Goal: Transaction & Acquisition: Purchase product/service

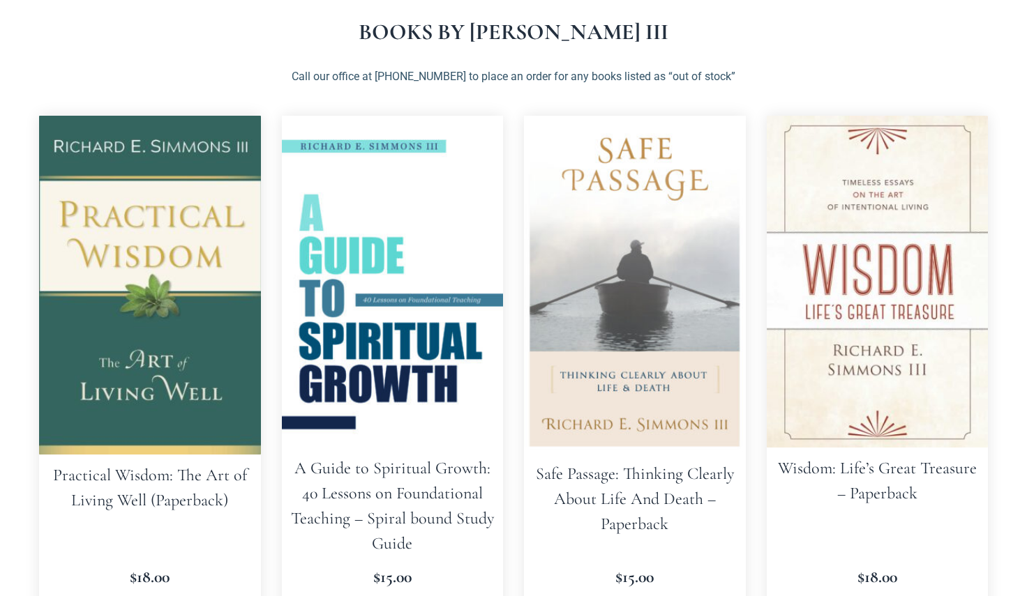
scroll to position [279, 0]
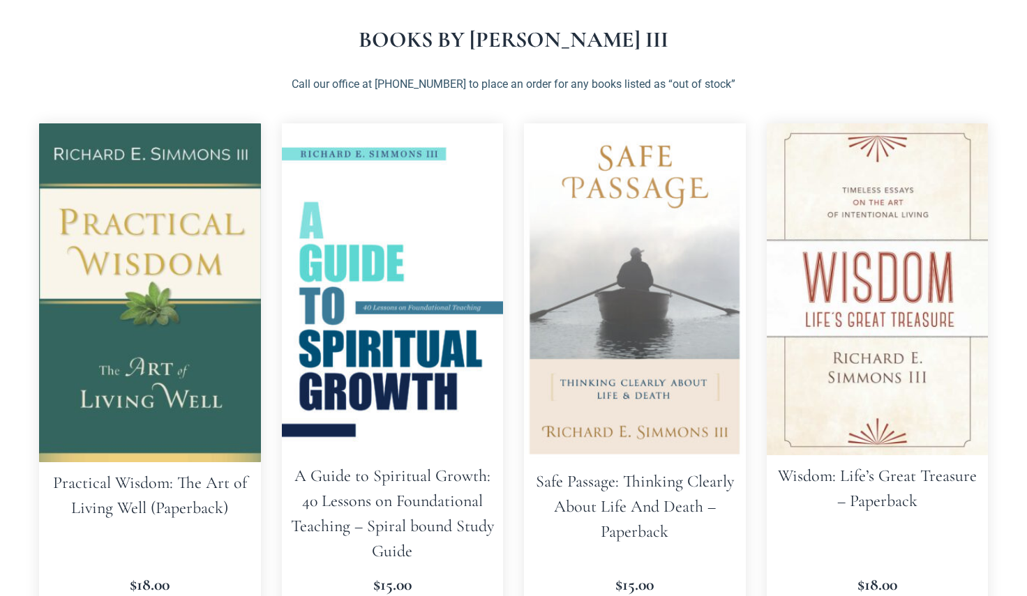
click at [170, 306] on img at bounding box center [150, 292] width 222 height 339
click at [919, 433] on img at bounding box center [878, 289] width 222 height 332
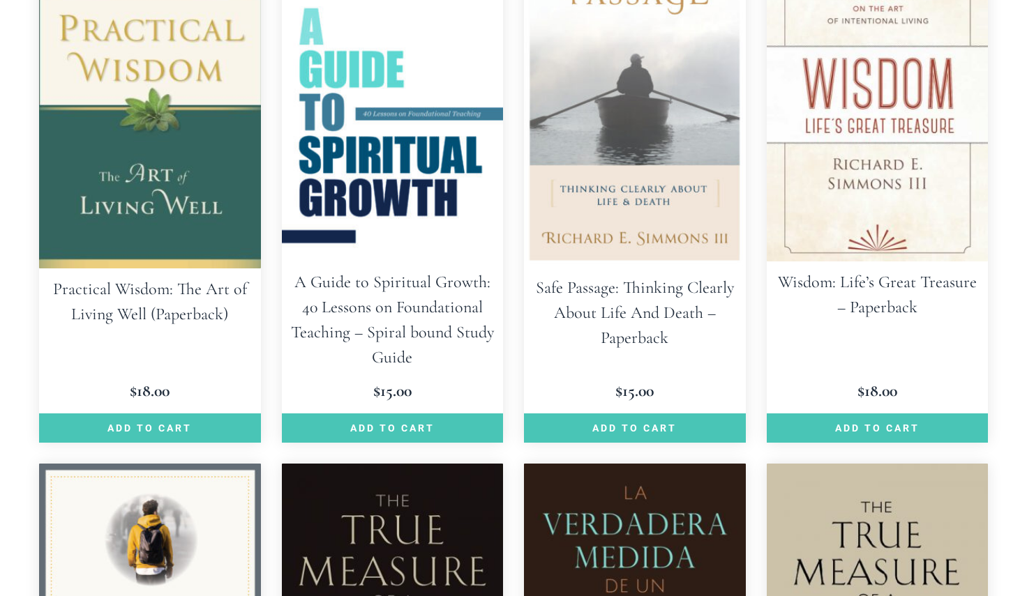
scroll to position [488, 0]
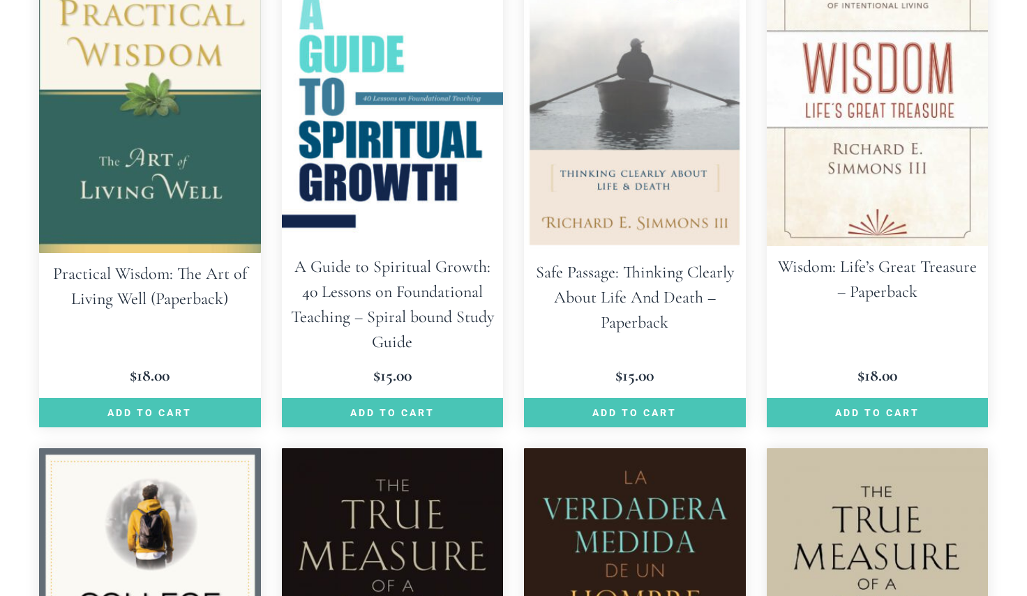
click at [103, 294] on h2 "Practical Wisdom: The Art of Living Well (Paperback)" at bounding box center [150, 286] width 222 height 67
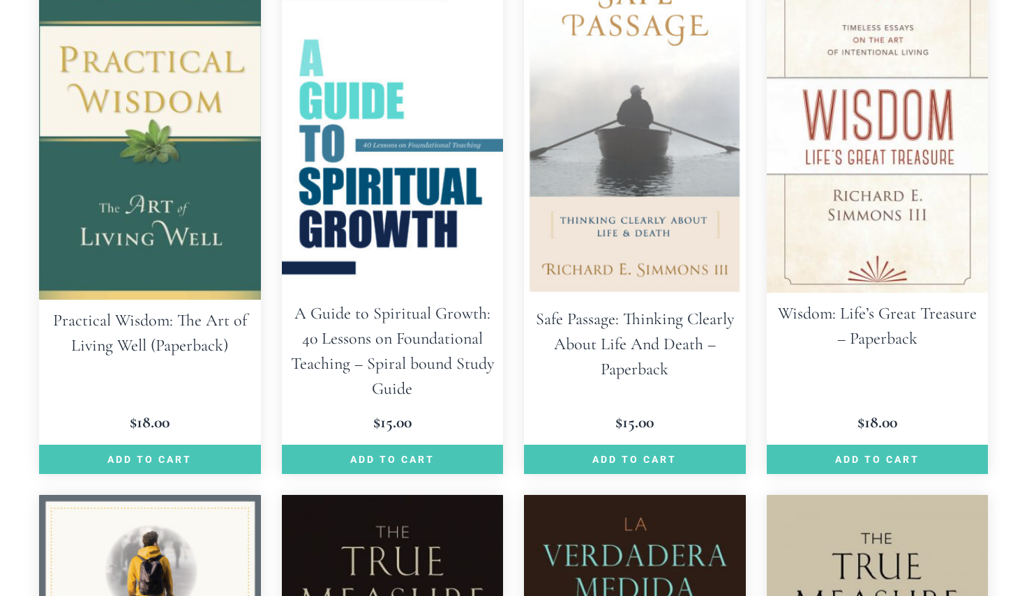
scroll to position [419, 0]
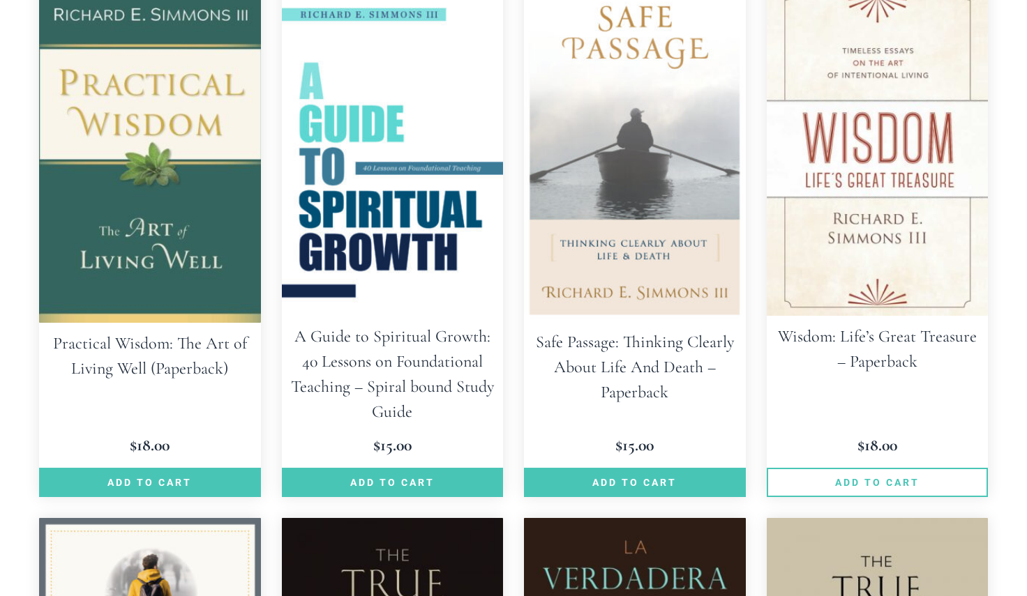
click at [870, 483] on link "Add to cart" at bounding box center [878, 482] width 222 height 29
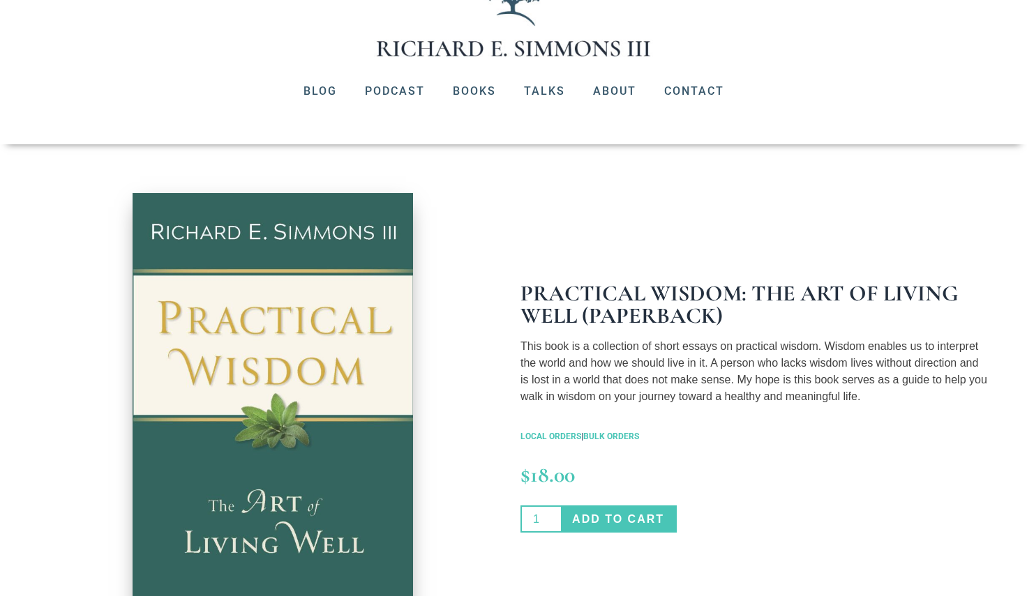
scroll to position [140, 0]
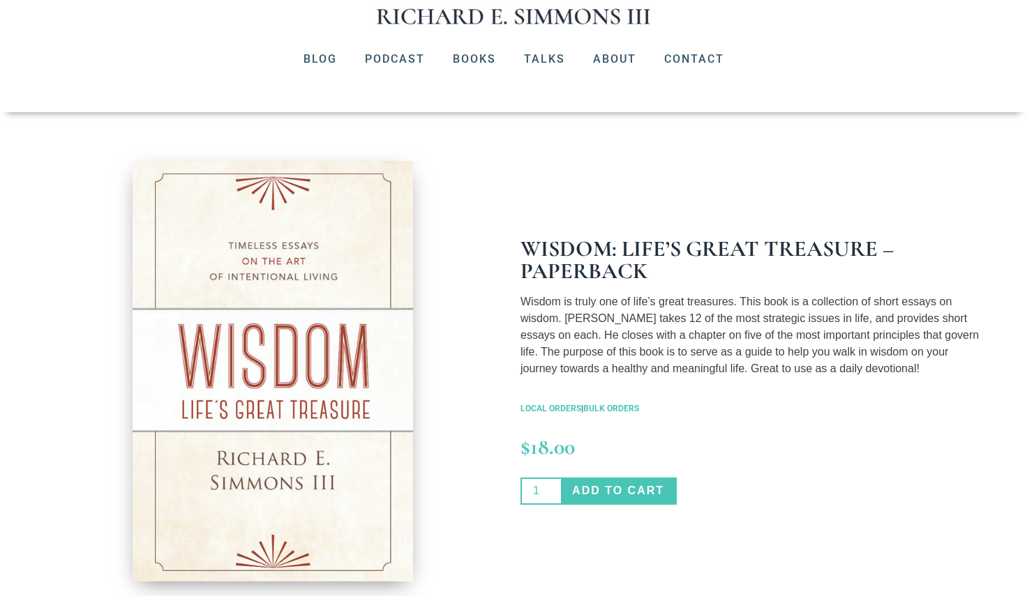
scroll to position [140, 0]
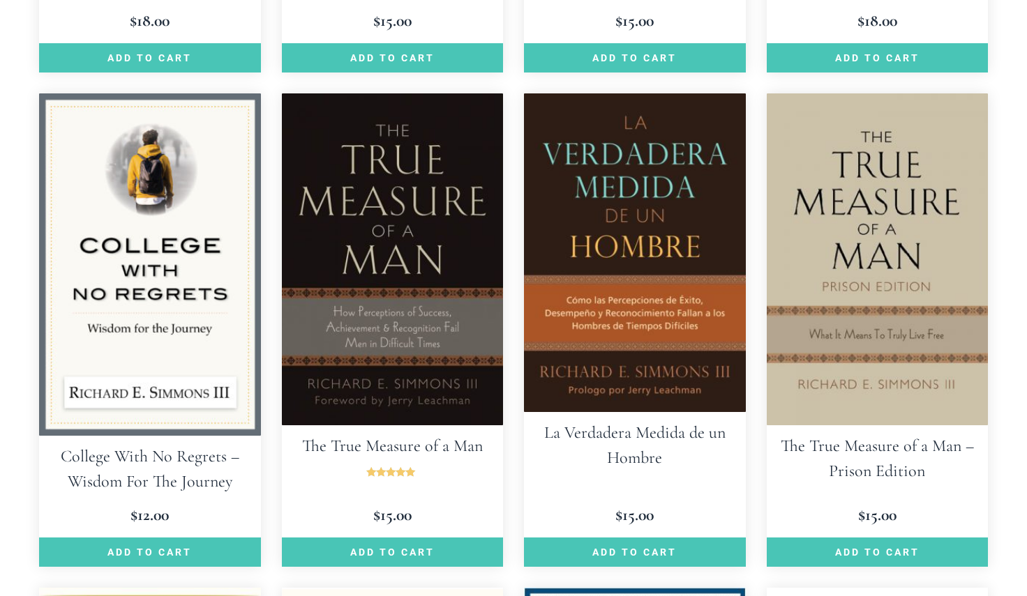
scroll to position [1046, 0]
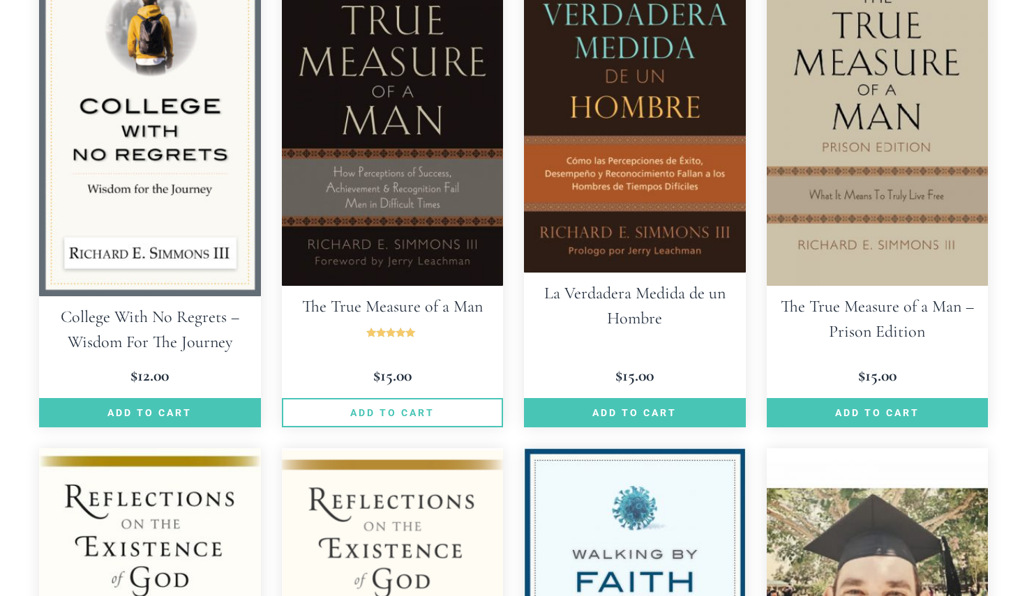
click at [369, 417] on link "Add to cart" at bounding box center [393, 412] width 222 height 29
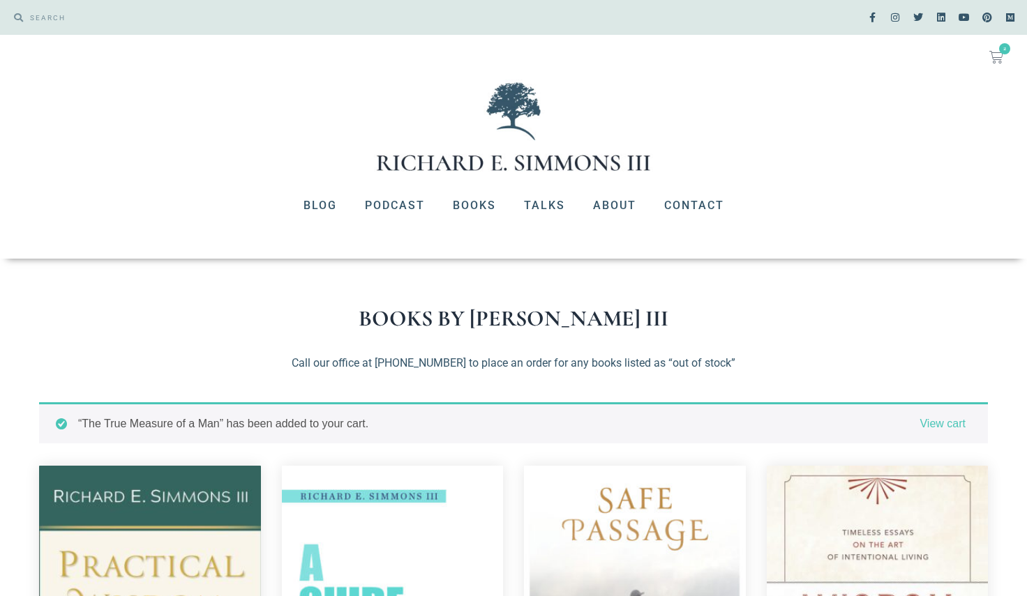
click at [998, 53] on icon at bounding box center [996, 57] width 14 height 14
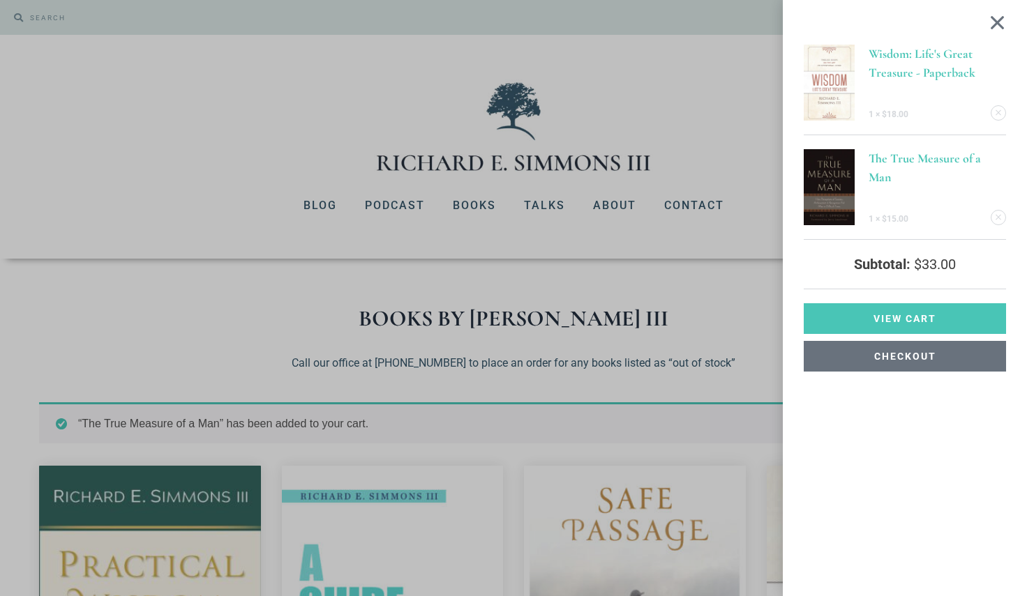
click at [914, 356] on span "Checkout" at bounding box center [905, 357] width 62 height 10
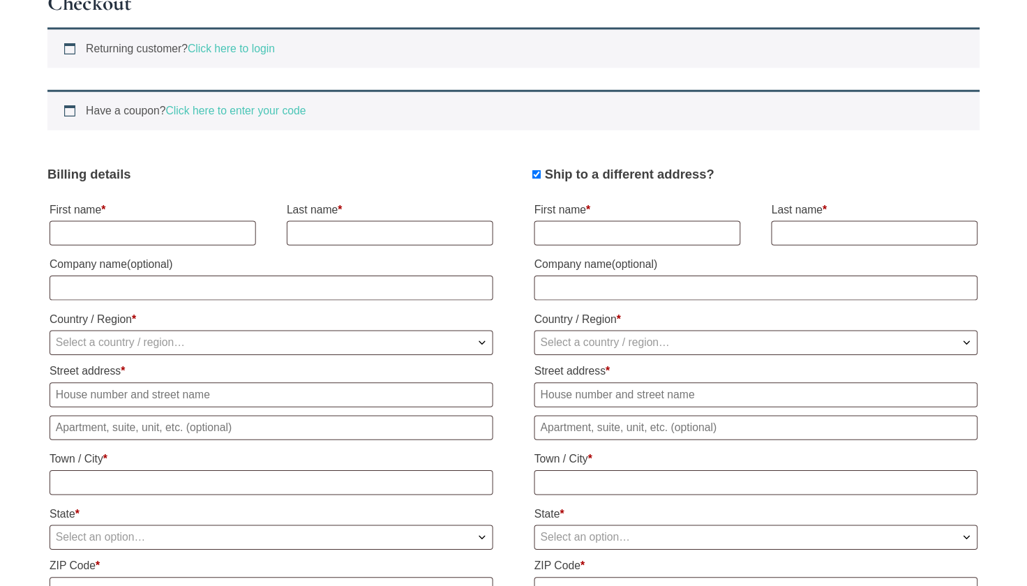
scroll to position [349, 0]
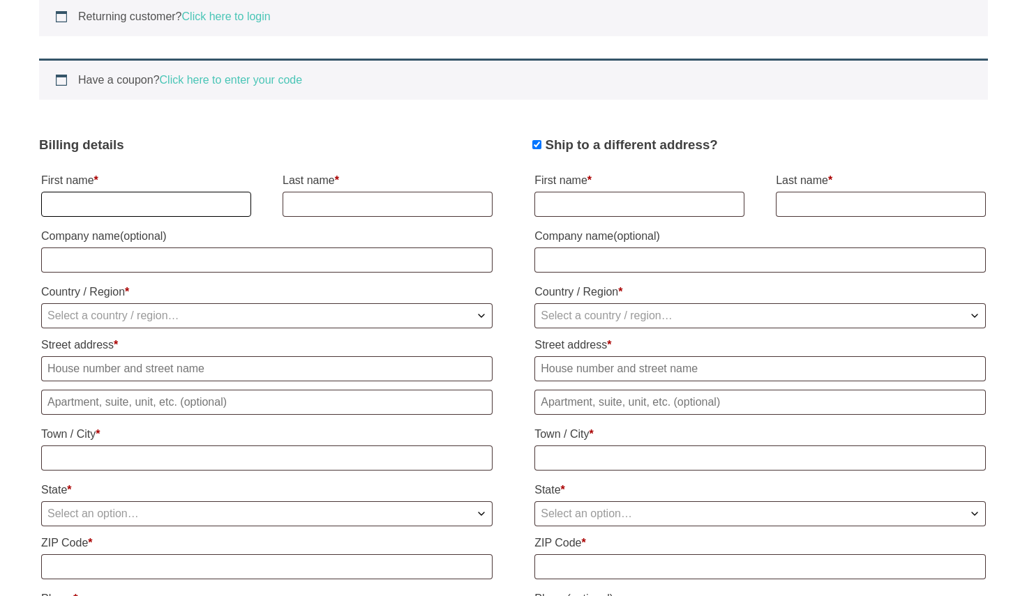
click at [135, 206] on input "First name *" at bounding box center [146, 204] width 210 height 25
type input "candy"
type input "Grisby"
click at [135, 253] on input "Company name (optional)" at bounding box center [266, 260] width 451 height 25
click at [91, 304] on span "Select a country / region…" at bounding box center [267, 316] width 450 height 24
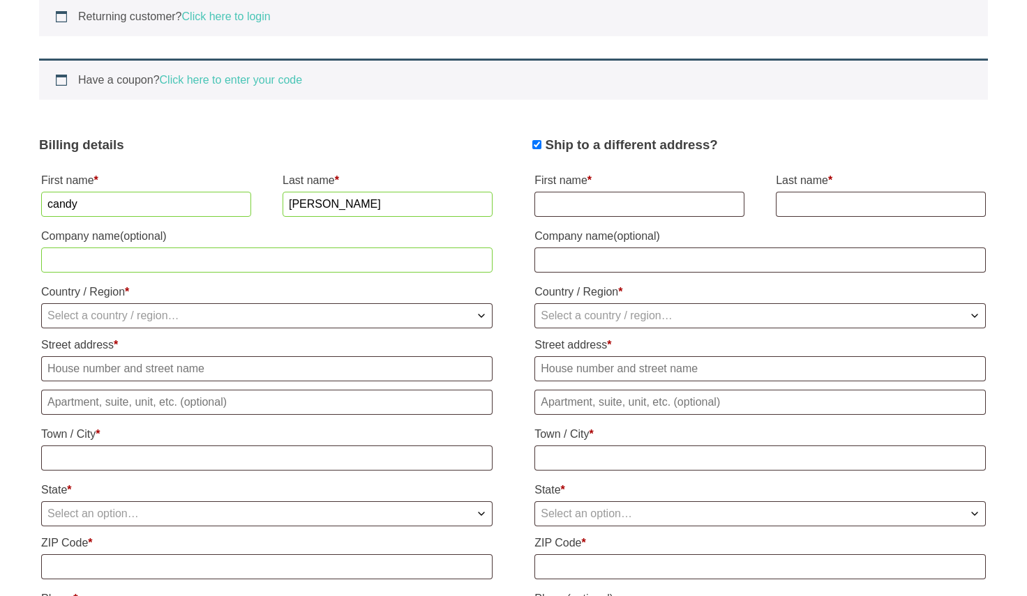
click at [91, 304] on span "Select a country / region…" at bounding box center [267, 316] width 450 height 24
click at [88, 310] on span "Select a country / region…" at bounding box center [113, 316] width 132 height 12
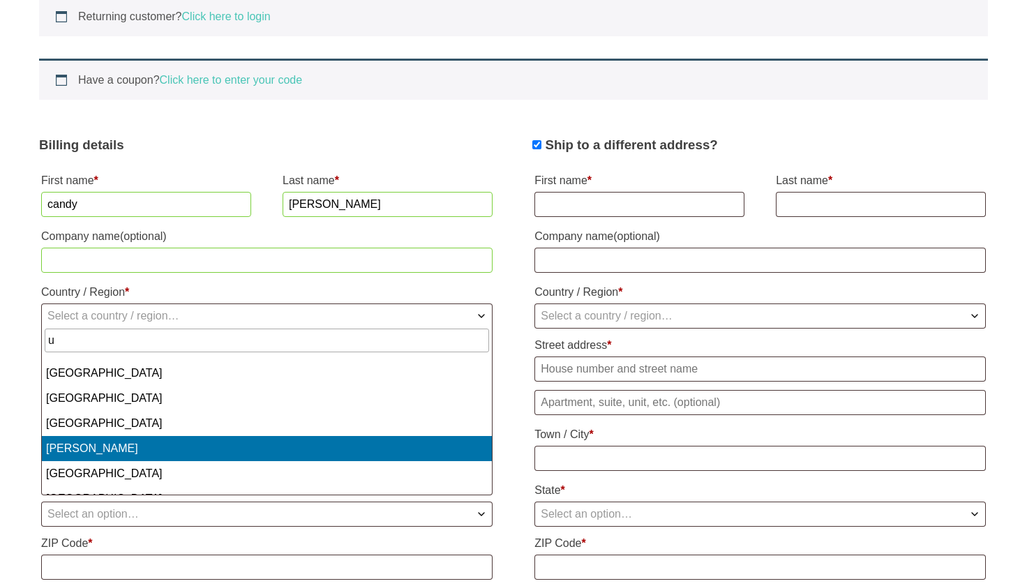
type input "u"
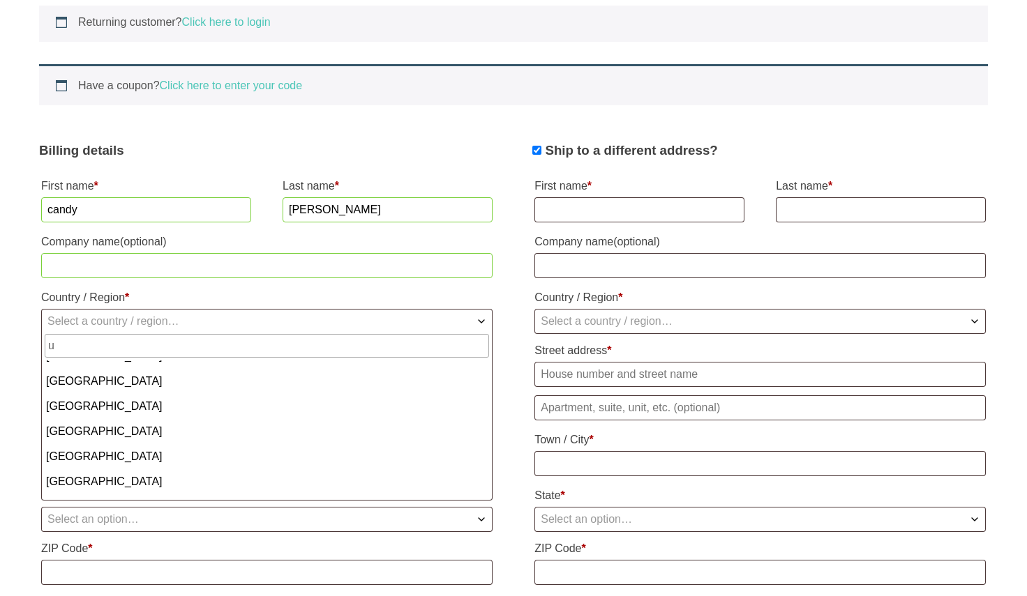
scroll to position [1744, 0]
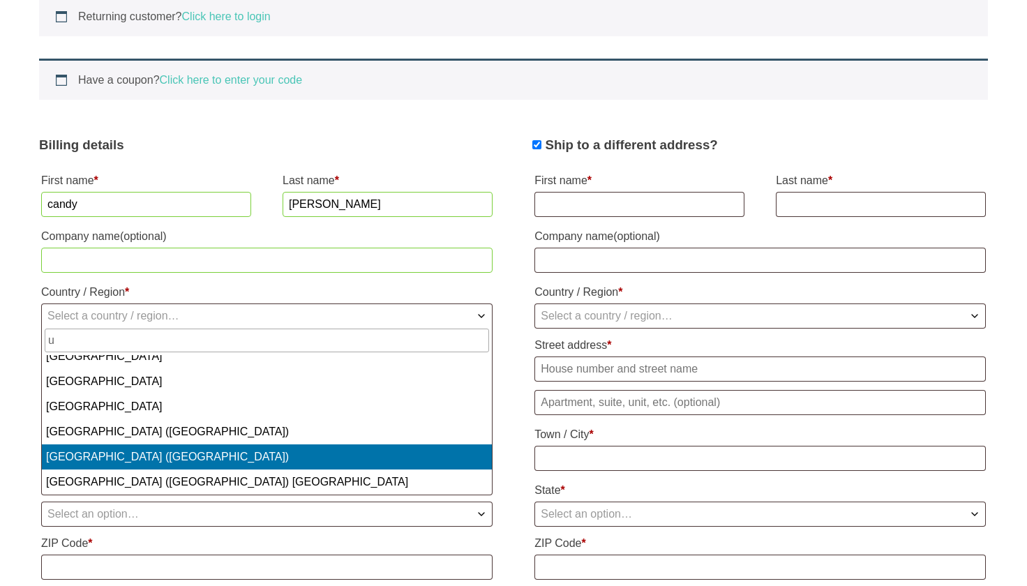
select select "US"
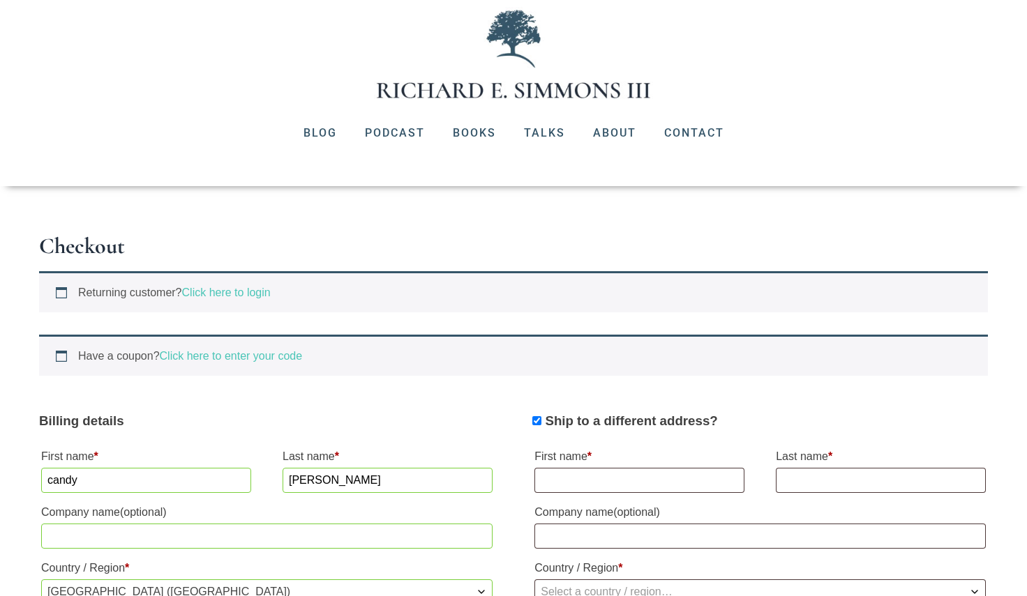
scroll to position [0, 0]
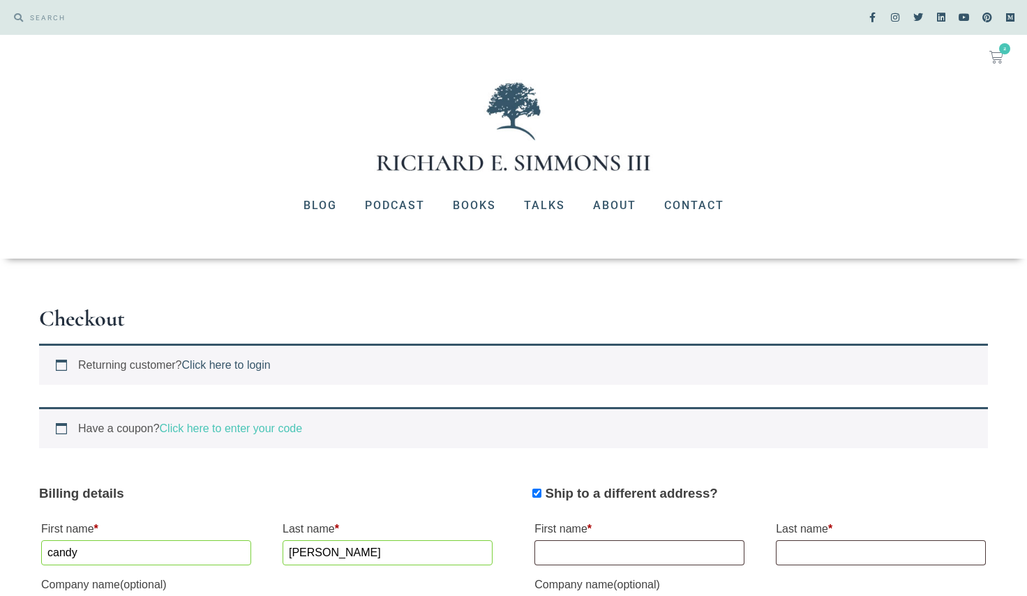
click at [246, 368] on link "Click here to login" at bounding box center [226, 365] width 89 height 12
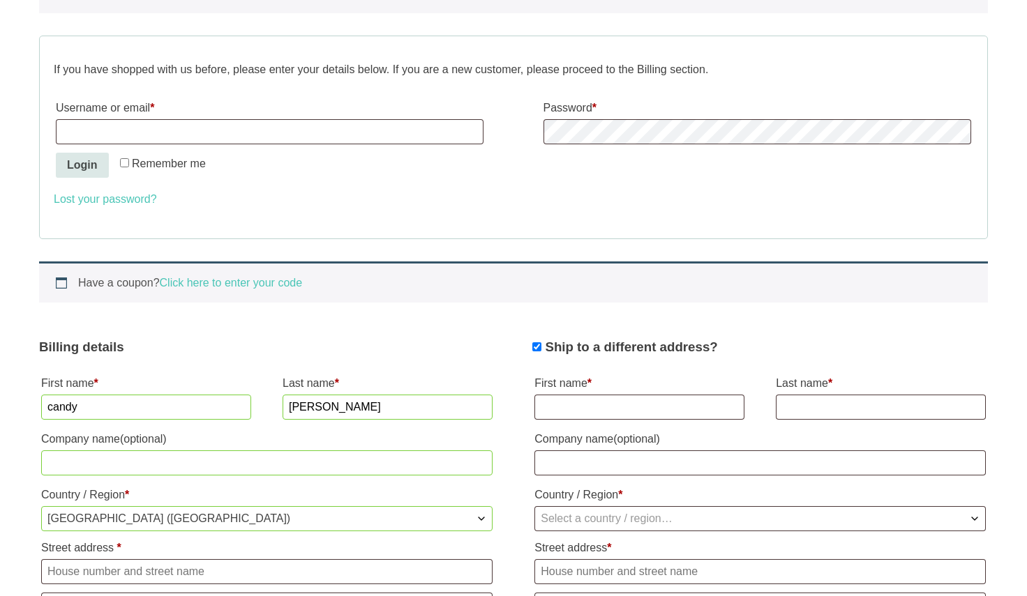
scroll to position [372, 0]
click at [186, 132] on input "Username or email *" at bounding box center [270, 131] width 428 height 25
type input "[EMAIL_ADDRESS][DOMAIN_NAME]"
click at [56, 152] on button "Login" at bounding box center [82, 164] width 53 height 25
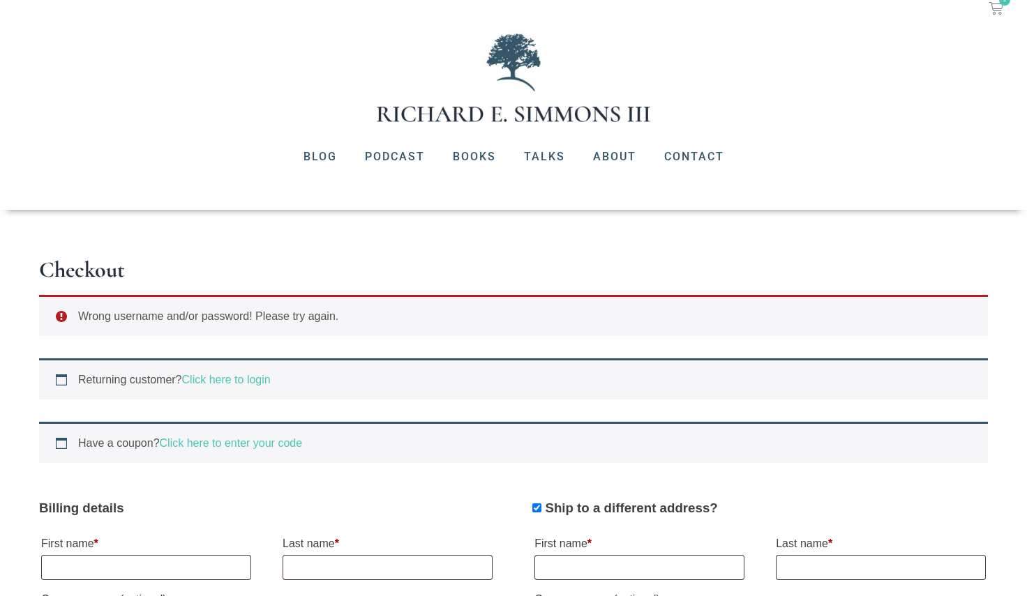
scroll to position [70, 0]
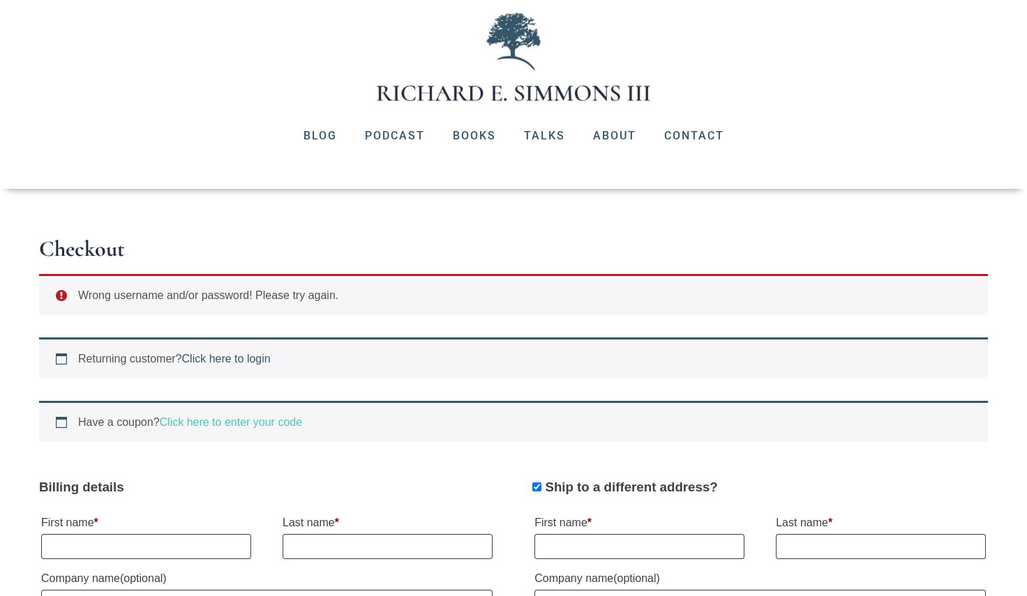
click at [218, 359] on link "Click here to login" at bounding box center [226, 359] width 89 height 12
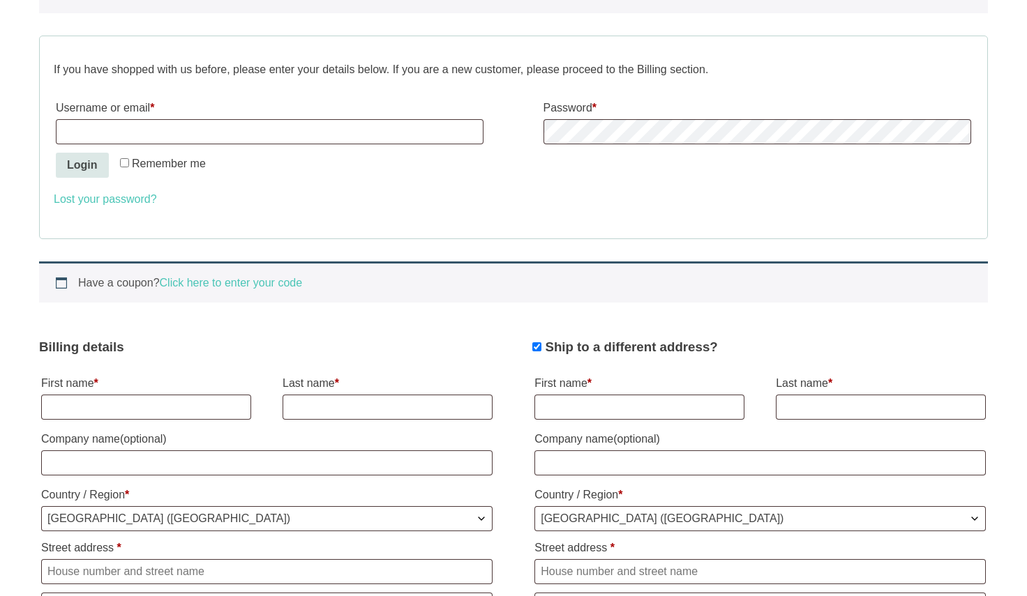
scroll to position [436, 0]
click at [123, 130] on input "Username or email *" at bounding box center [270, 131] width 428 height 25
type input "candyberges@yahoo.com"
click at [78, 163] on button "Login" at bounding box center [82, 164] width 53 height 25
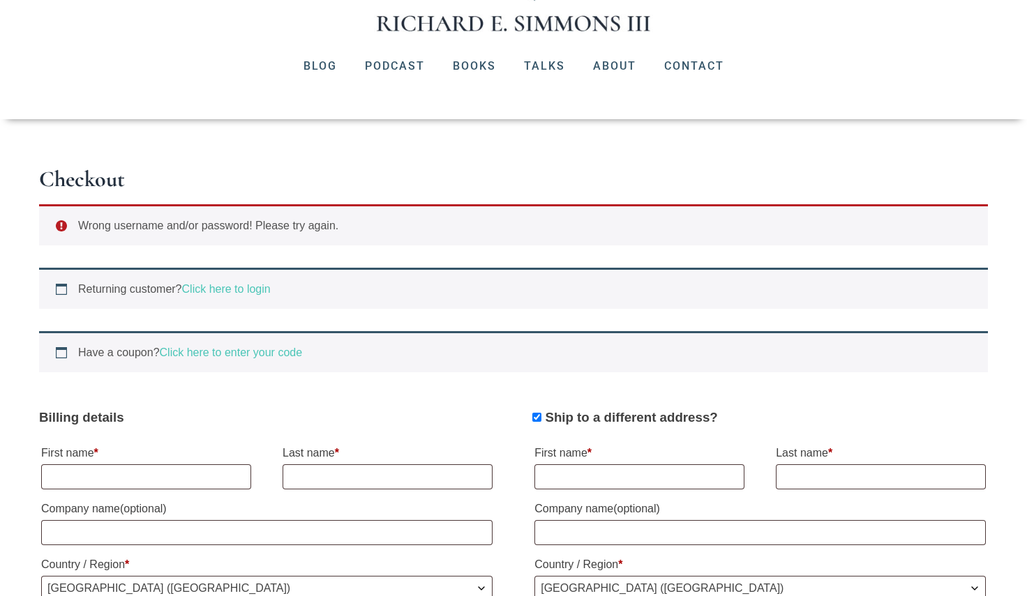
scroll to position [279, 0]
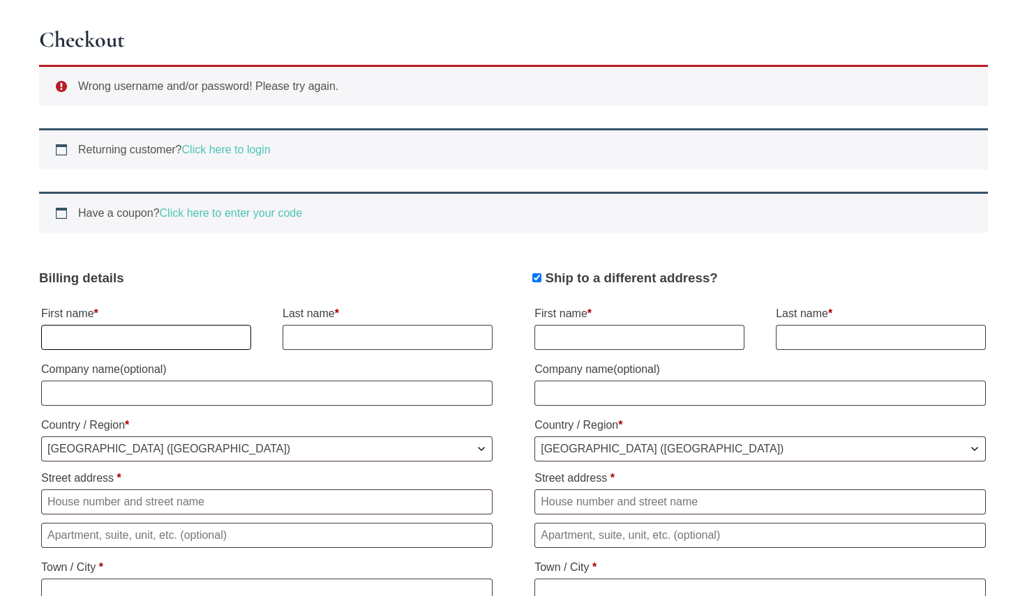
click at [86, 335] on input "First name *" at bounding box center [146, 337] width 210 height 25
type input "candy"
type input "[PERSON_NAME]"
type input "[STREET_ADDRESS][PERSON_NAME]"
type input "Plano"
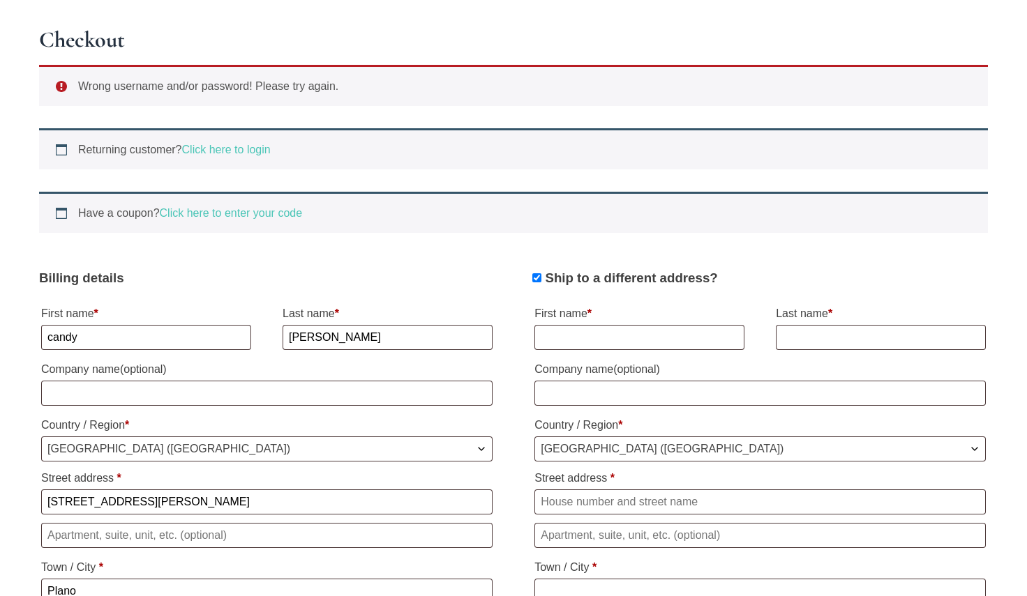
select select "[GEOGRAPHIC_DATA]"
type input "75025"
type input "5013517469"
type input "[EMAIL_ADDRESS][DOMAIN_NAME]"
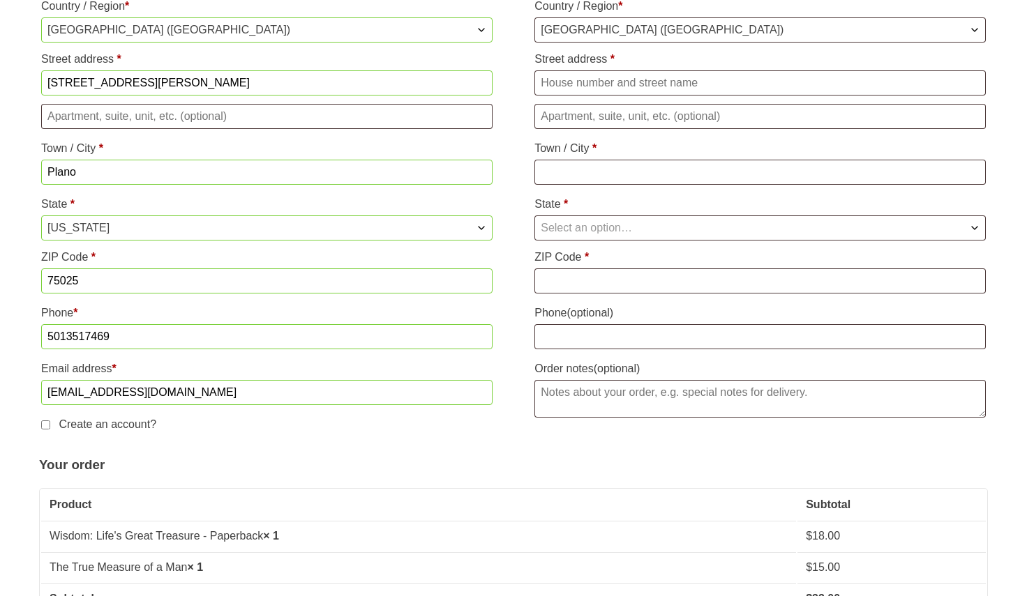
scroll to position [768, 0]
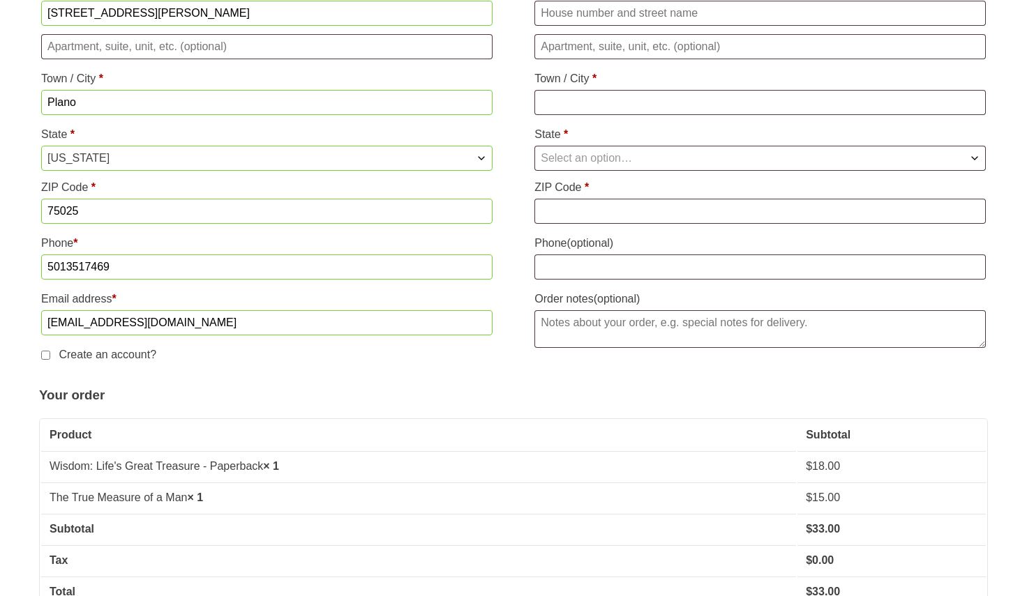
click at [43, 359] on input "Create an account?" at bounding box center [45, 355] width 9 height 9
checkbox input "true"
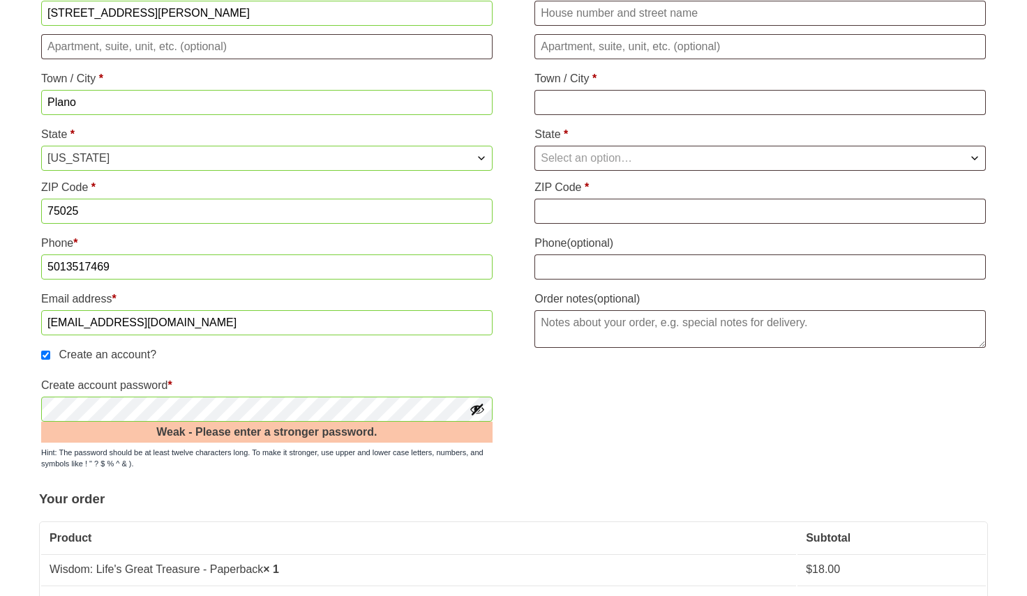
click at [481, 409] on button "Show password" at bounding box center [476, 409] width 15 height 15
click at [481, 409] on button "Hide password" at bounding box center [476, 409] width 15 height 15
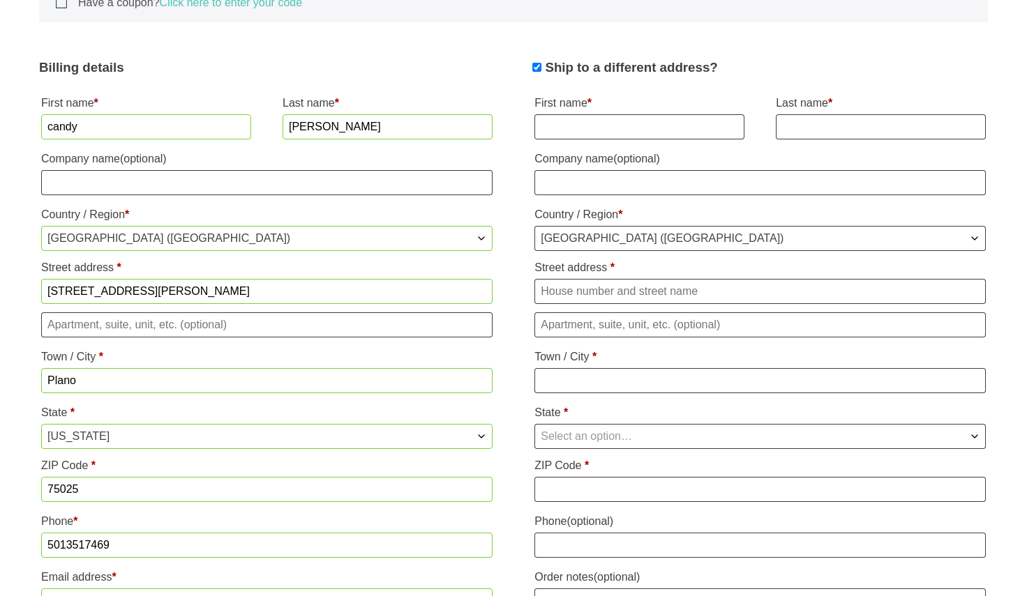
scroll to position [489, 0]
click at [601, 123] on input "First name *" at bounding box center [639, 127] width 210 height 25
type input "Daniel"
type input "N"
type input "Molina"
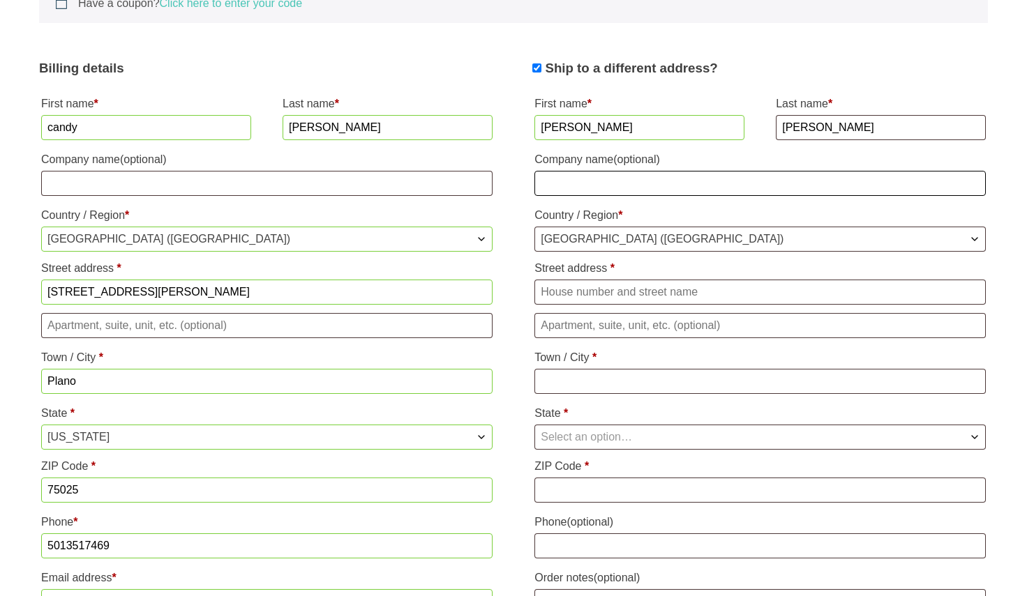
click at [585, 176] on input "Company name (optional)" at bounding box center [759, 183] width 451 height 25
type input "ID # 411908 Collin County Detention Facility"
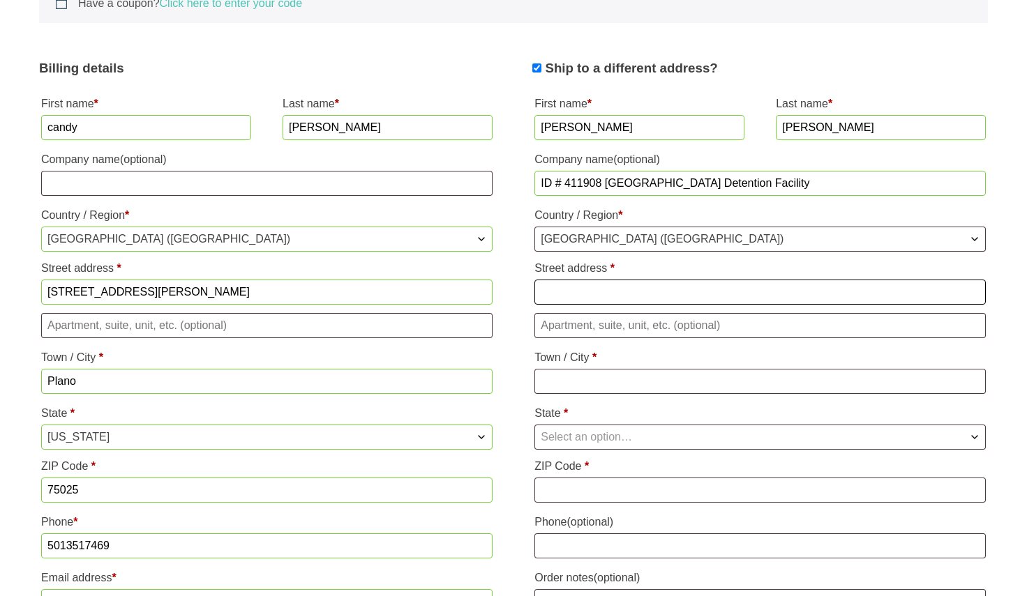
click at [589, 290] on input "Street address *" at bounding box center [759, 292] width 451 height 25
type input "[STREET_ADDRESS]"
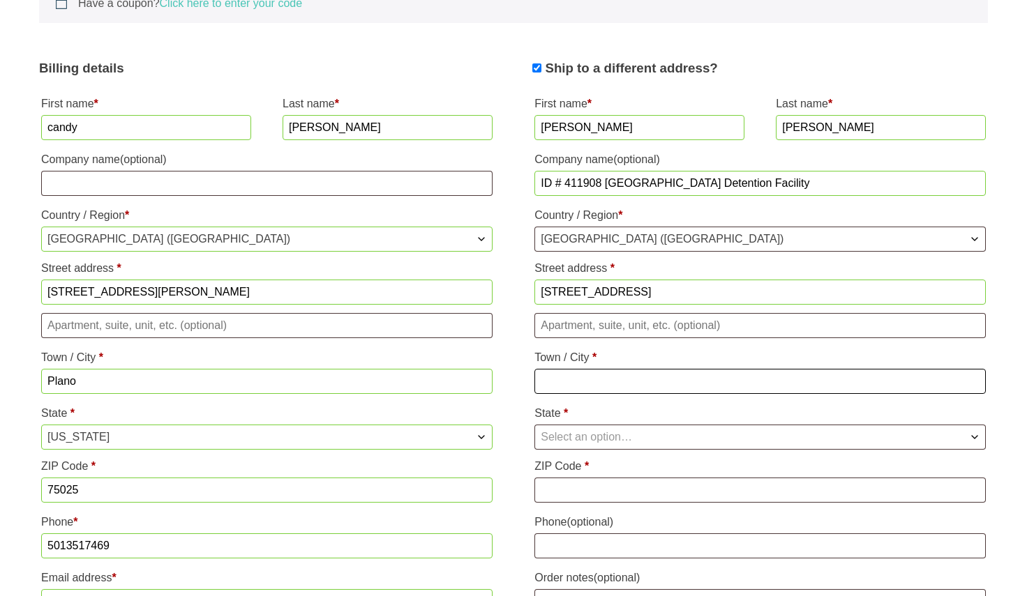
click at [568, 379] on input "Town / City *" at bounding box center [759, 381] width 451 height 25
type input "Mckinney"
click at [608, 440] on span "Select an option…" at bounding box center [586, 437] width 91 height 12
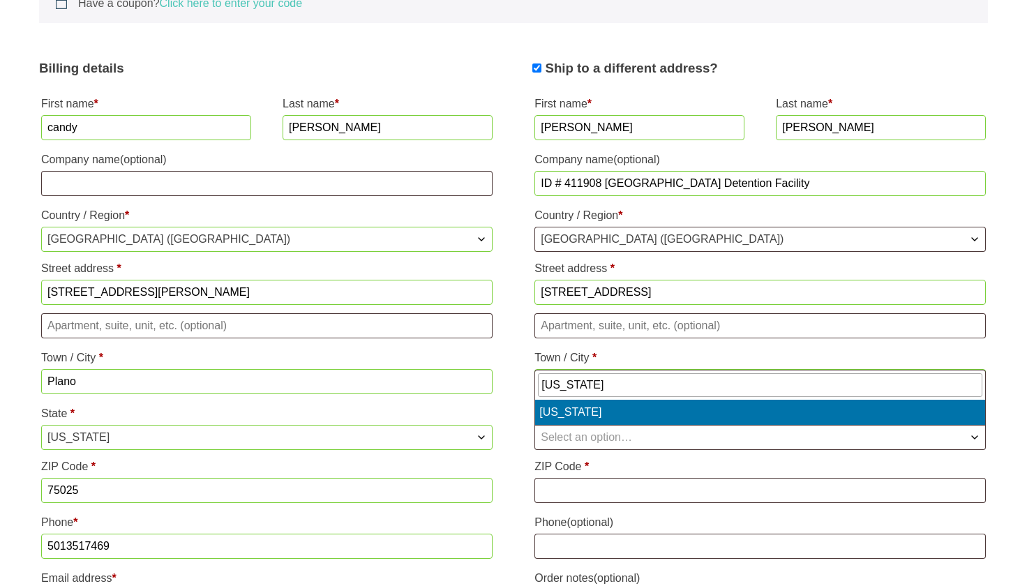
type input "texas"
select select "TX"
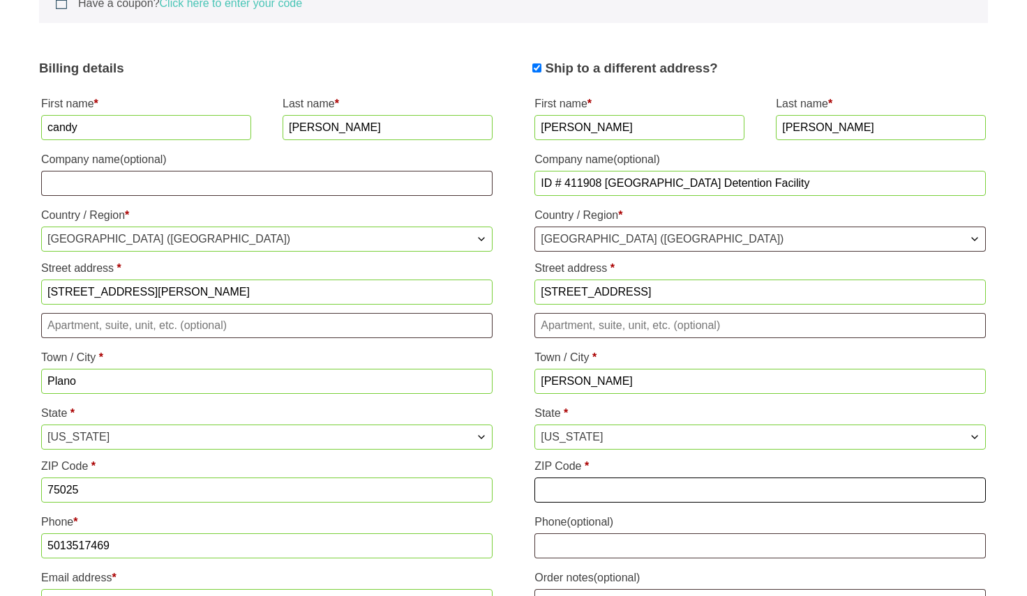
click at [553, 483] on input "ZIP Code *" at bounding box center [759, 490] width 451 height 25
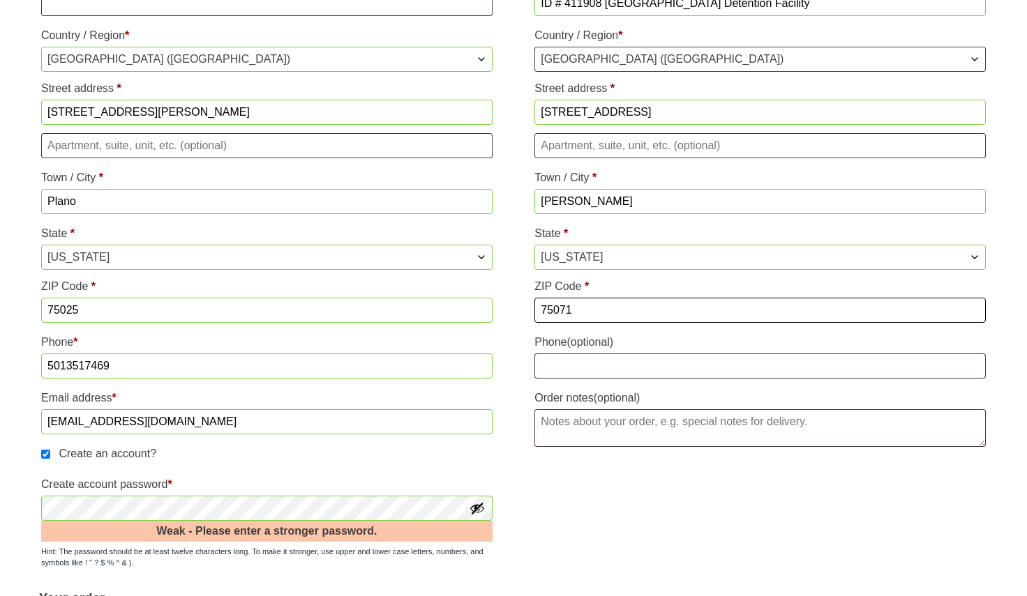
scroll to position [698, 0]
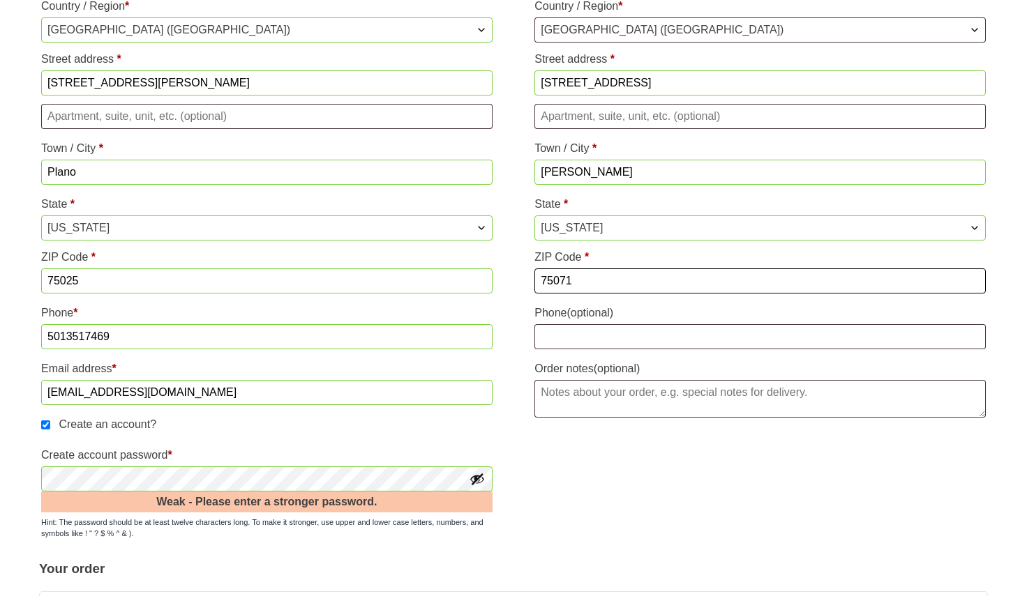
type input "75071"
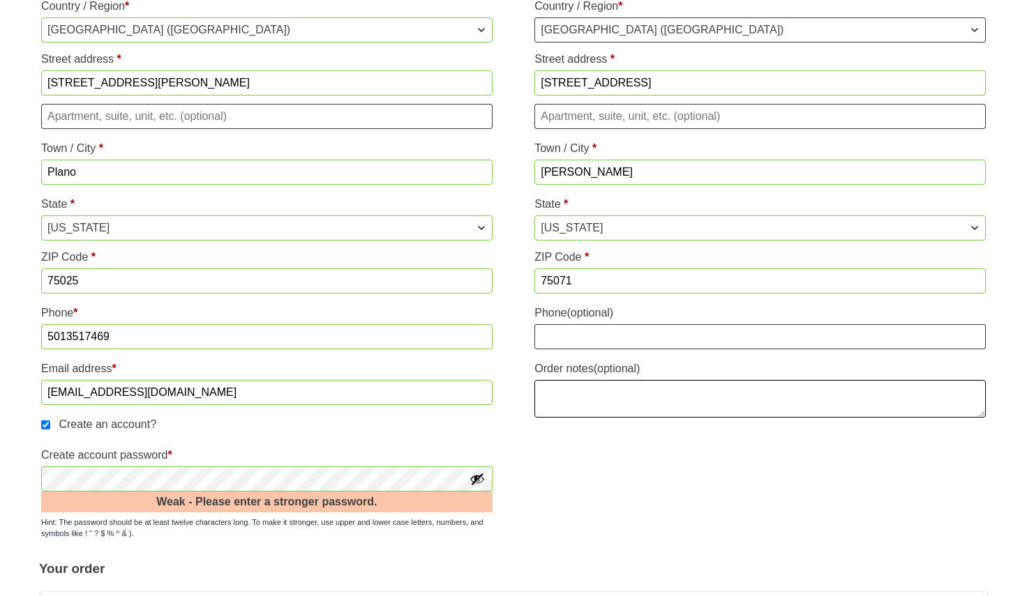
click at [624, 391] on textarea "Order notes (optional)" at bounding box center [759, 399] width 451 height 38
type textarea "C"
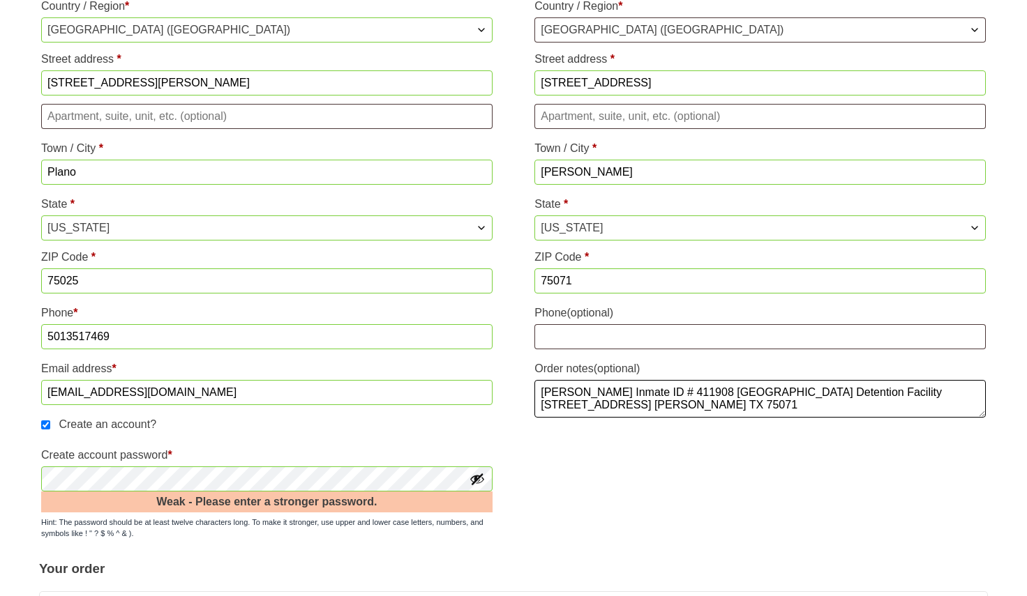
click at [610, 391] on textarea "Daniel Molina Inmate ID # 411908 Collin County Detention Facility 4300 Communit…" at bounding box center [759, 399] width 451 height 38
click at [647, 391] on textarea "Daniel Molina Inmate ID # 411908 Collin County Detention Facility 4300 Communit…" at bounding box center [759, 399] width 451 height 38
click at [832, 391] on textarea "Daniel Molina ID # 411908 Collin County Detention Facility 4300 Community Ave. …" at bounding box center [759, 399] width 451 height 38
click at [834, 392] on textarea "Daniel Molina ID # 411908 Collin County Detention Facility 4300 Community Ave. …" at bounding box center [759, 399] width 451 height 38
click at [832, 393] on textarea "Daniel Molina ID # 411908 Collin County Detention Facility 4300 Community Ave. …" at bounding box center [759, 399] width 451 height 38
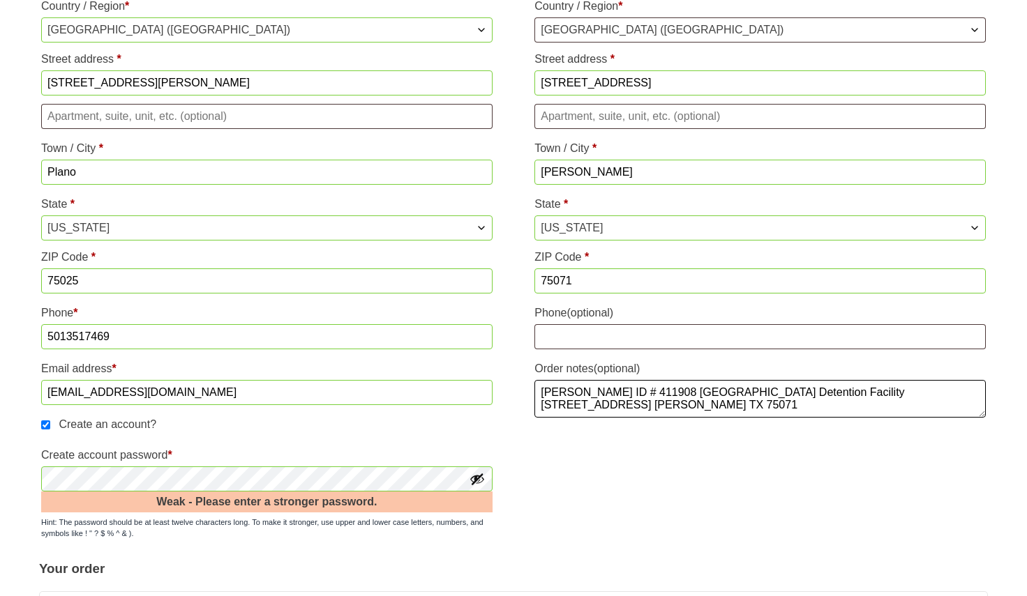
click at [675, 392] on textarea "Daniel Molina ID # 411908 Collin County Detention Facility 4300 Community Ave. …" at bounding box center [759, 399] width 451 height 38
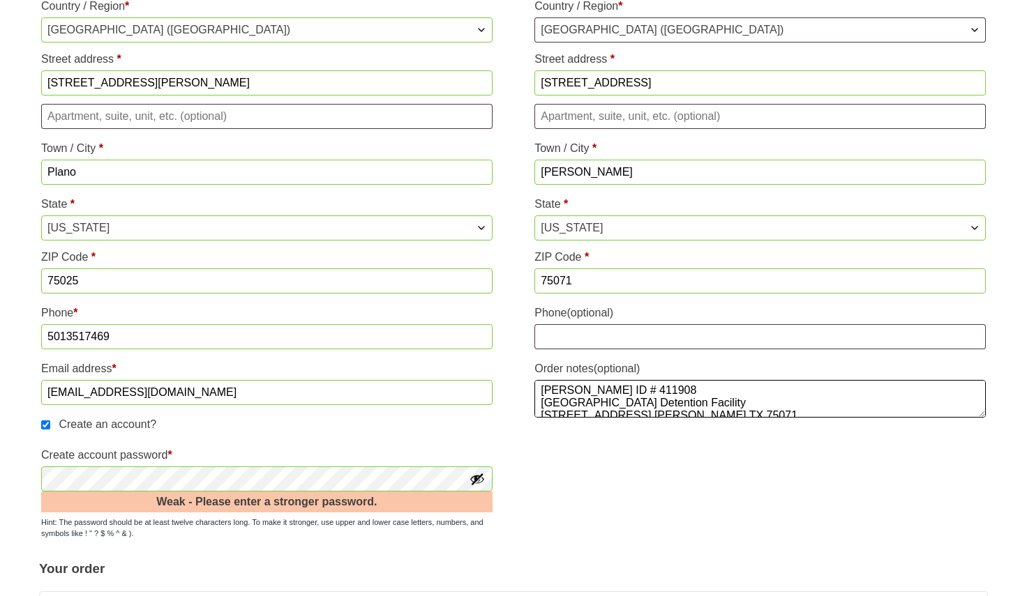
scroll to position [0, 0]
click at [540, 405] on textarea "Daniel Molina ID # 411908 Collin County Detention Facility 4300 Community Ave. …" at bounding box center [759, 399] width 451 height 38
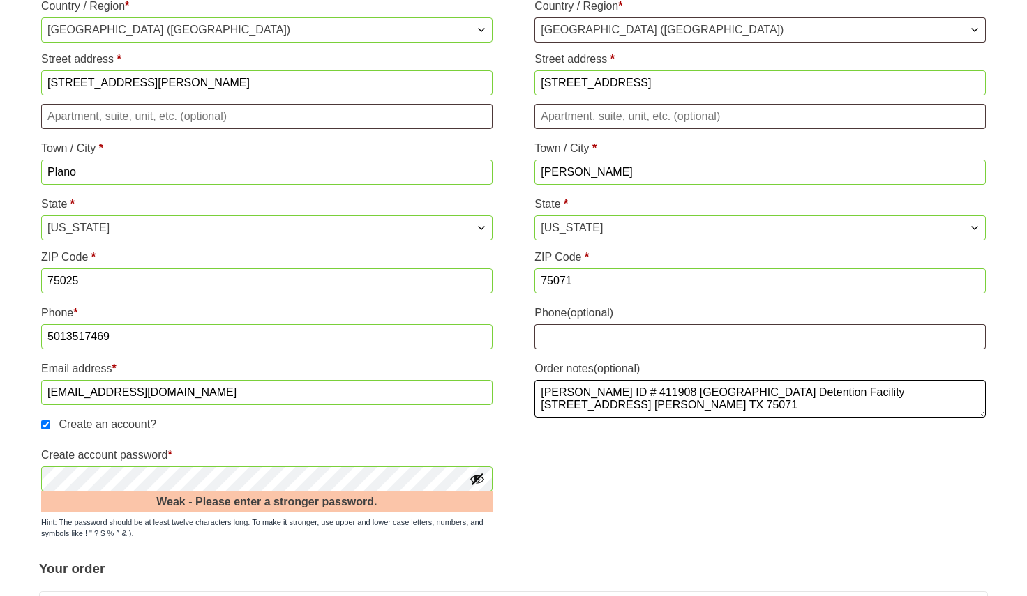
type textarea "Daniel Molina ID # 411908 Collin County Detention Facility 4300 Community Ave. …"
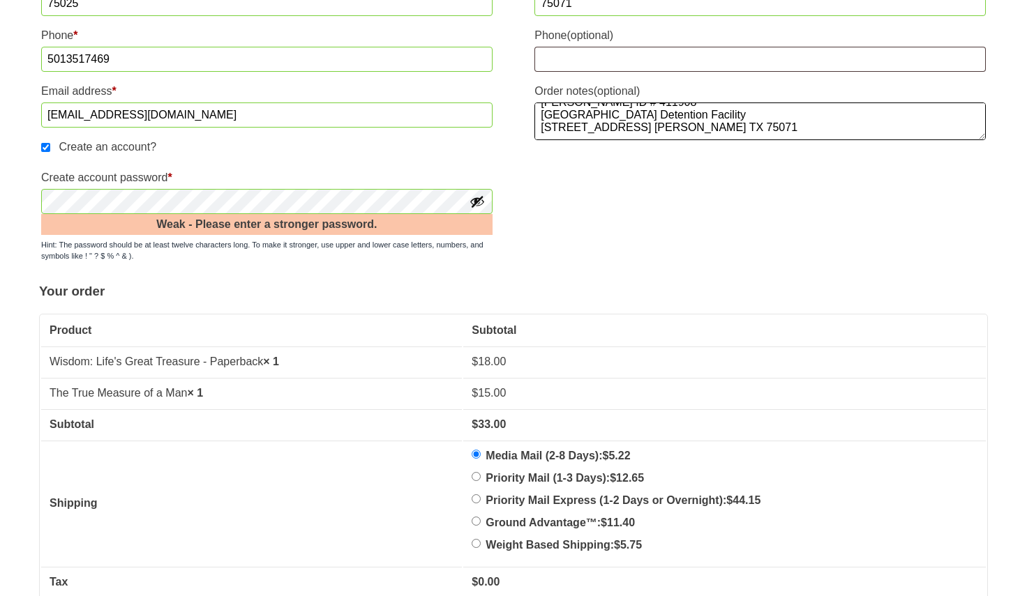
scroll to position [977, 0]
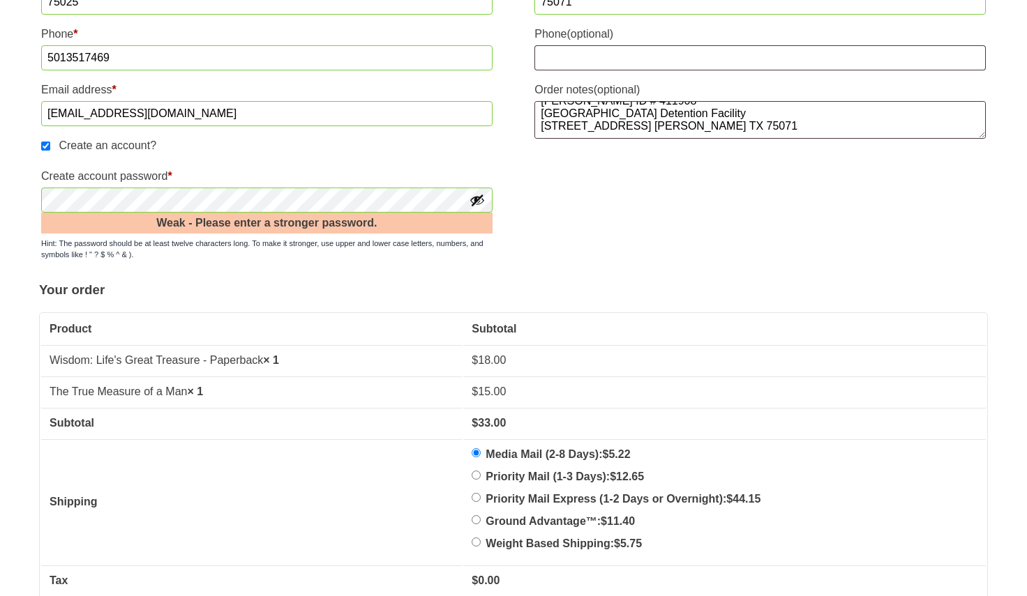
click at [479, 203] on button "Show password" at bounding box center [476, 200] width 15 height 15
click at [479, 202] on button "Hide password" at bounding box center [476, 200] width 15 height 15
click at [480, 474] on input "Priority Mail (1-3 Days): $ 12.65" at bounding box center [476, 475] width 9 height 9
radio input "true"
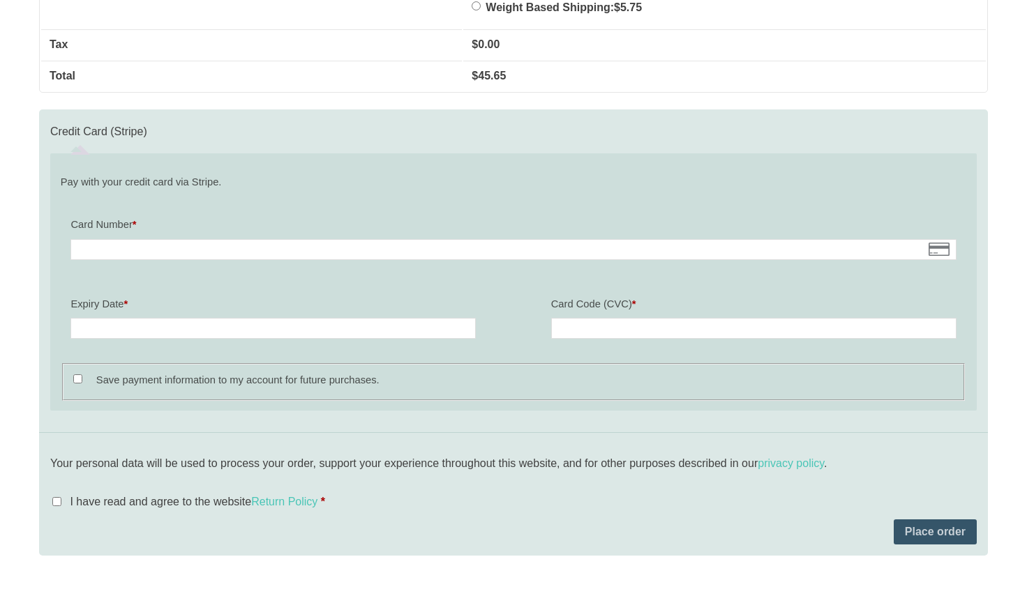
scroll to position [1535, 0]
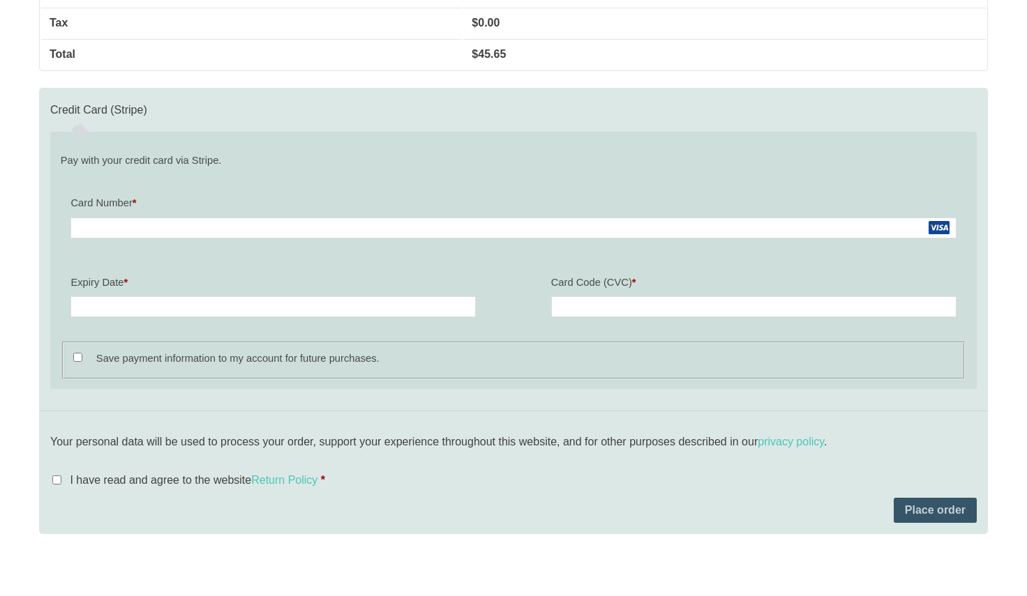
click at [75, 358] on input "Save payment information to my account for future purchases." at bounding box center [77, 357] width 9 height 9
checkbox input "true"
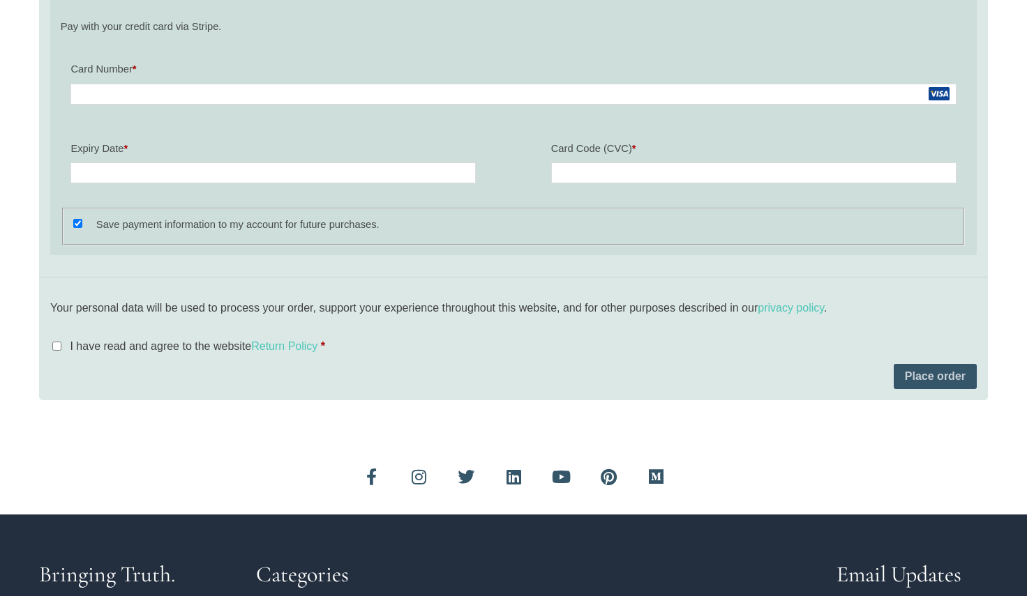
scroll to position [1675, 0]
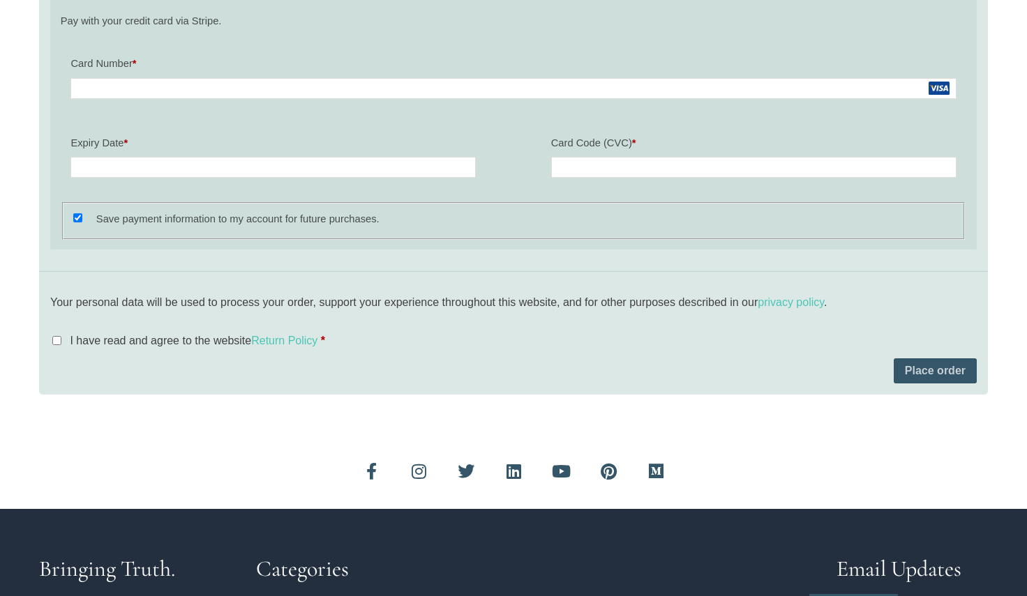
click at [60, 340] on input "I have read and agree to the website Return Policy *" at bounding box center [56, 340] width 9 height 9
checkbox input "true"
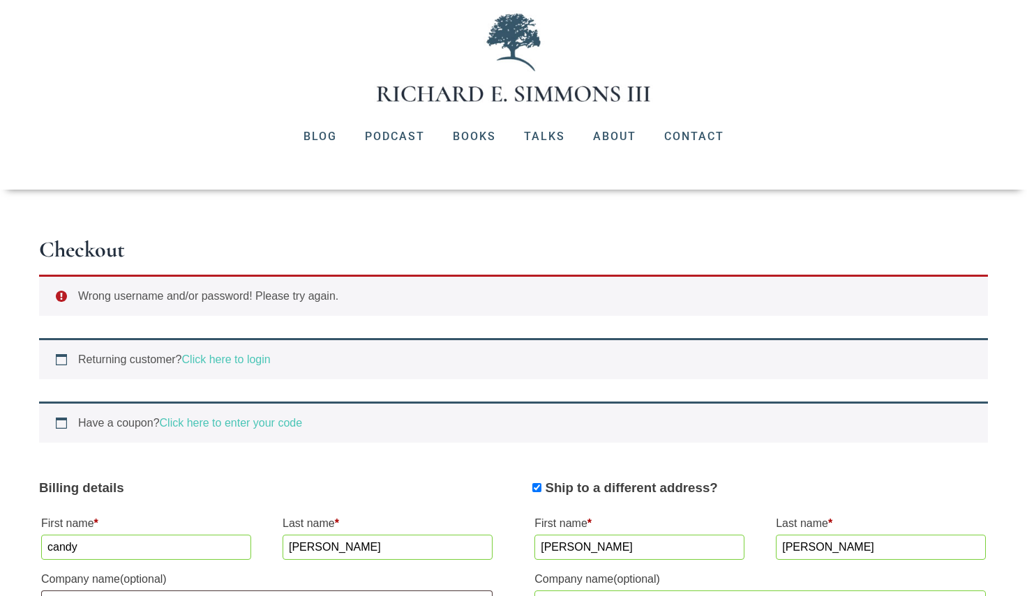
scroll to position [0, 0]
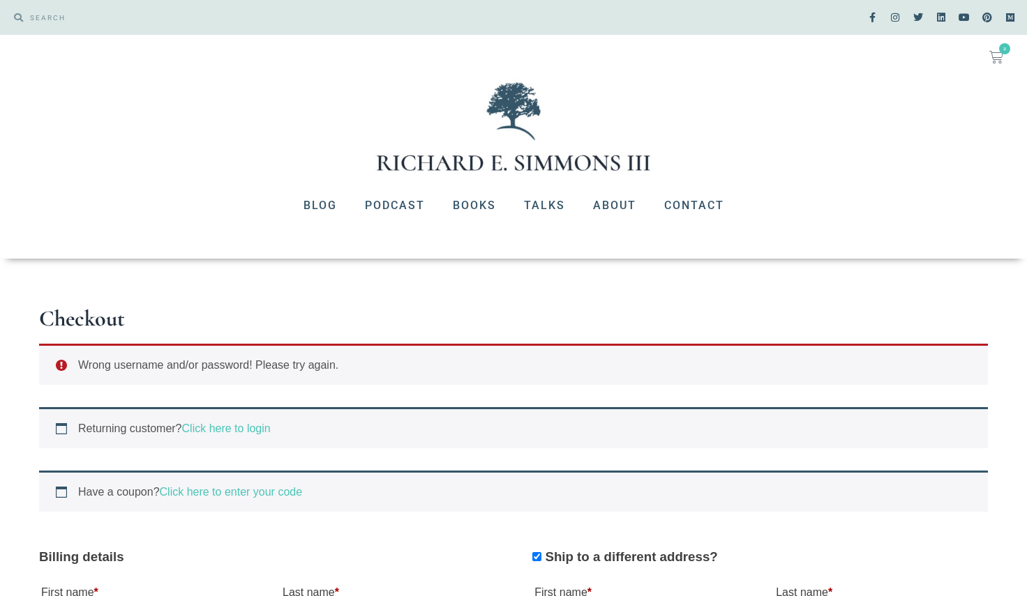
click at [993, 57] on icon at bounding box center [996, 57] width 14 height 14
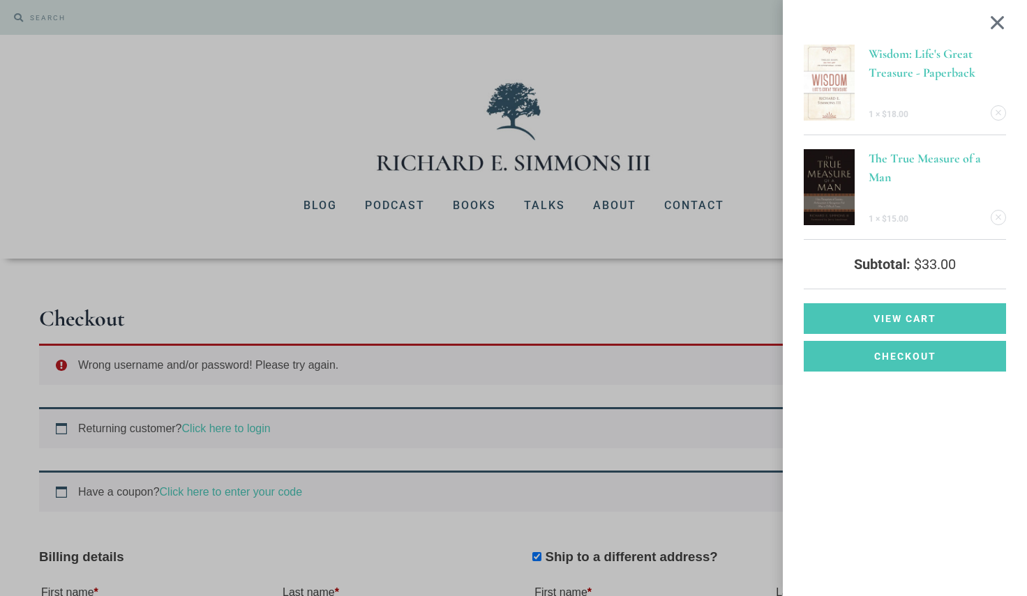
click at [854, 172] on img at bounding box center [829, 187] width 51 height 76
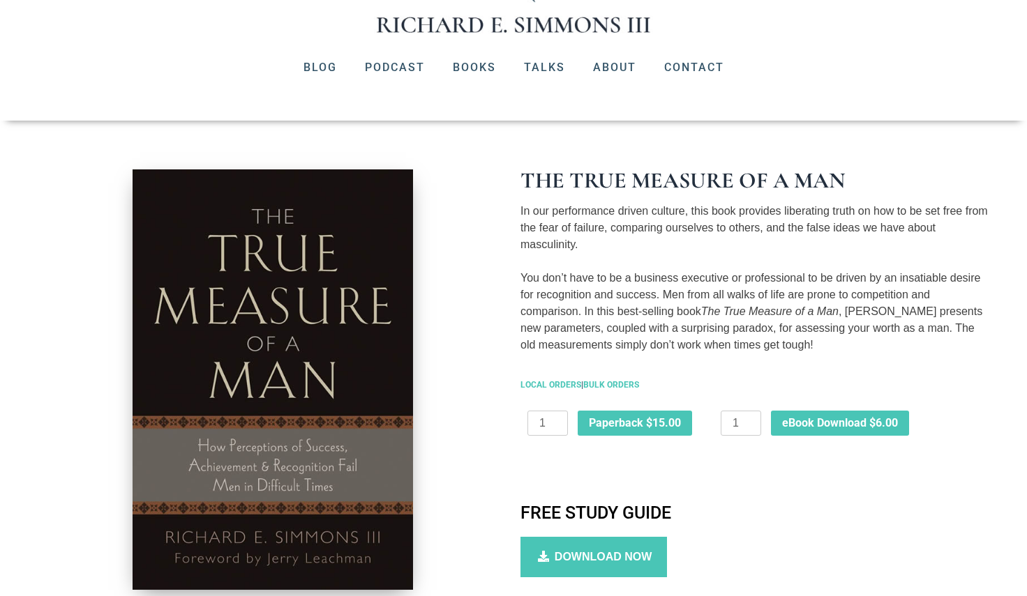
scroll to position [140, 0]
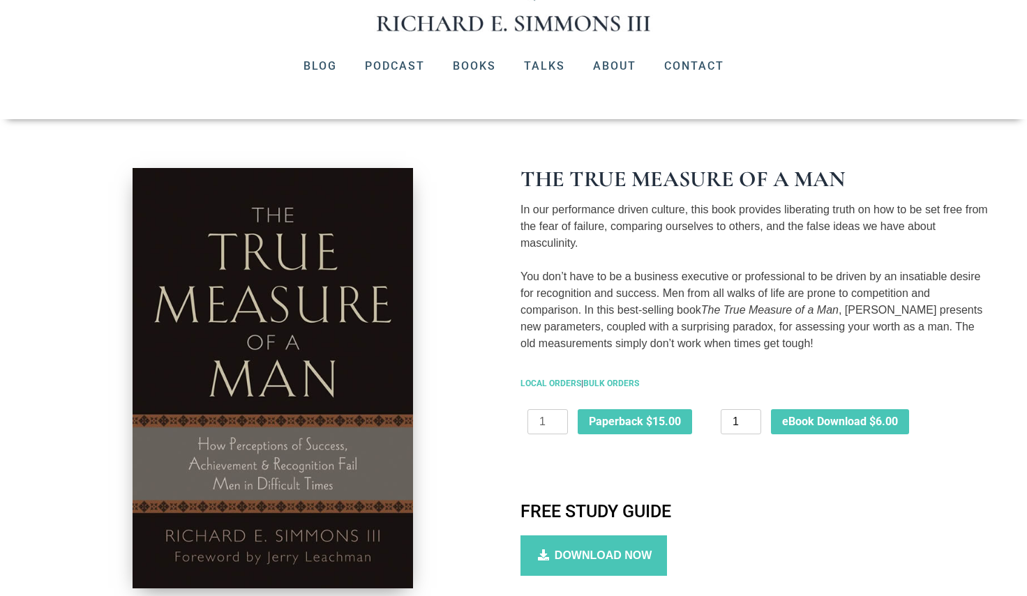
click at [751, 427] on input "1" at bounding box center [741, 421] width 40 height 25
click at [756, 419] on input "2" at bounding box center [741, 421] width 40 height 25
type input "1"
click at [752, 426] on input "1" at bounding box center [741, 421] width 40 height 25
click at [753, 426] on input "1" at bounding box center [741, 421] width 40 height 25
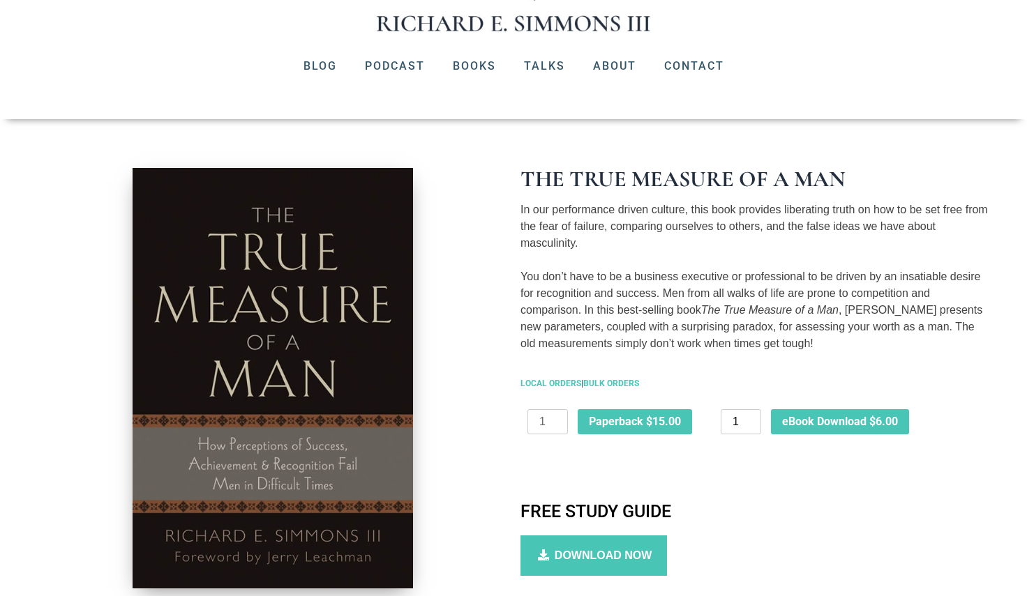
click at [753, 426] on input "1" at bounding box center [741, 421] width 40 height 25
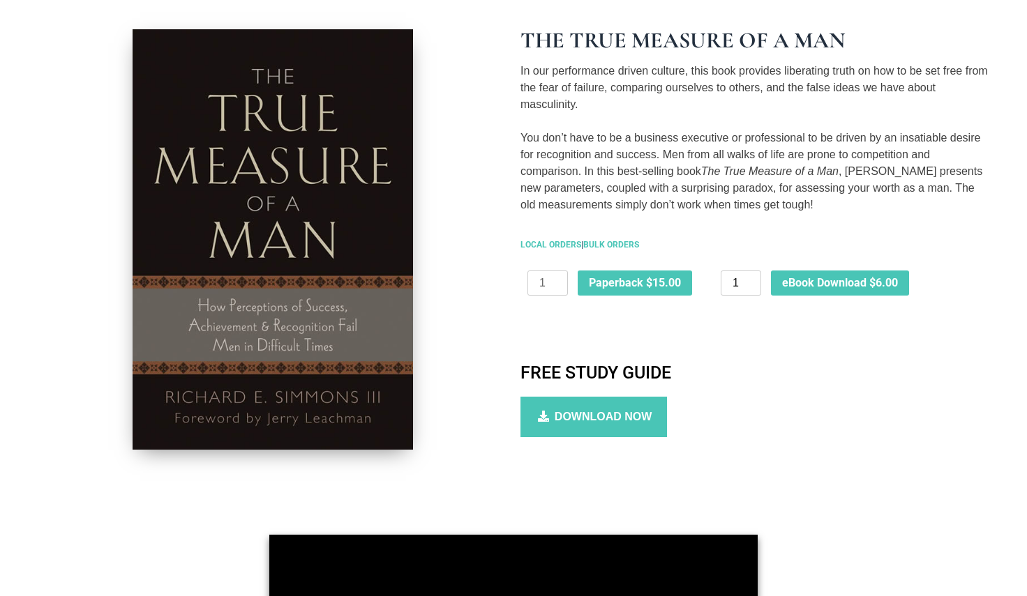
scroll to position [279, 0]
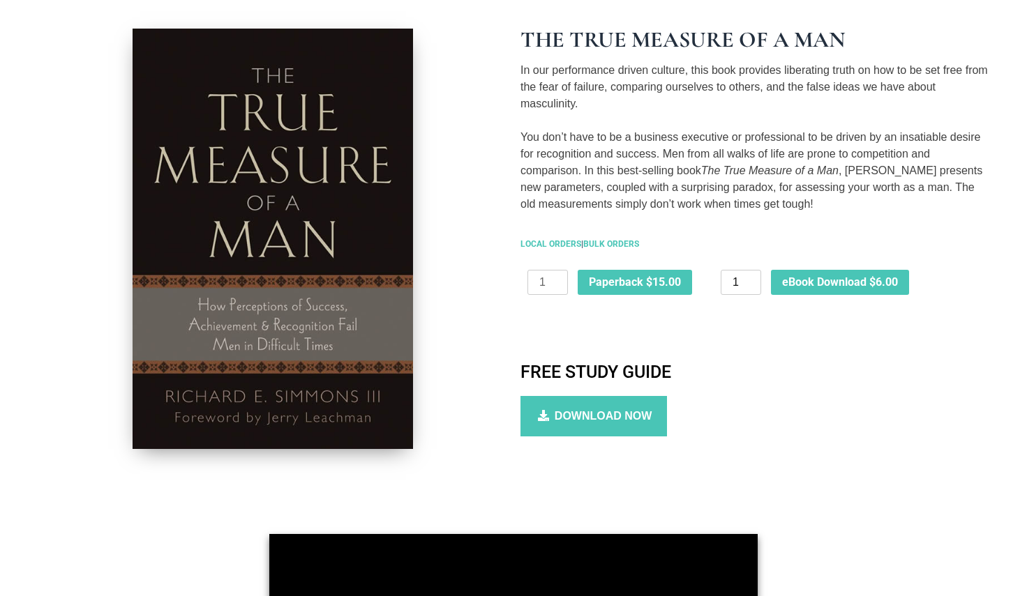
click at [735, 282] on input "1" at bounding box center [741, 282] width 40 height 25
click at [670, 229] on div "LOCAL ORDERS | BULK ORDERS" at bounding box center [753, 245] width 467 height 33
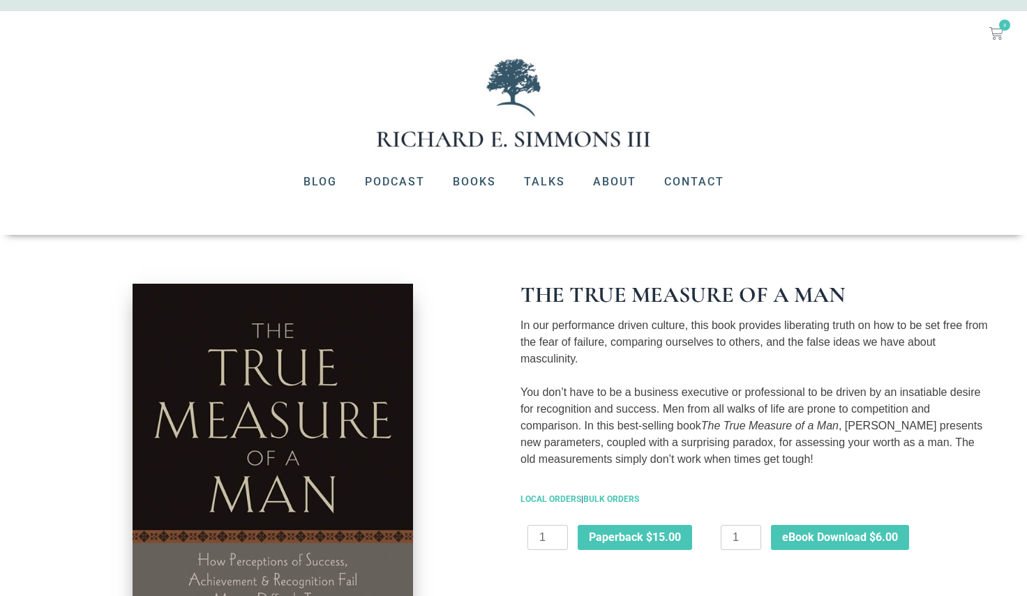
scroll to position [0, 0]
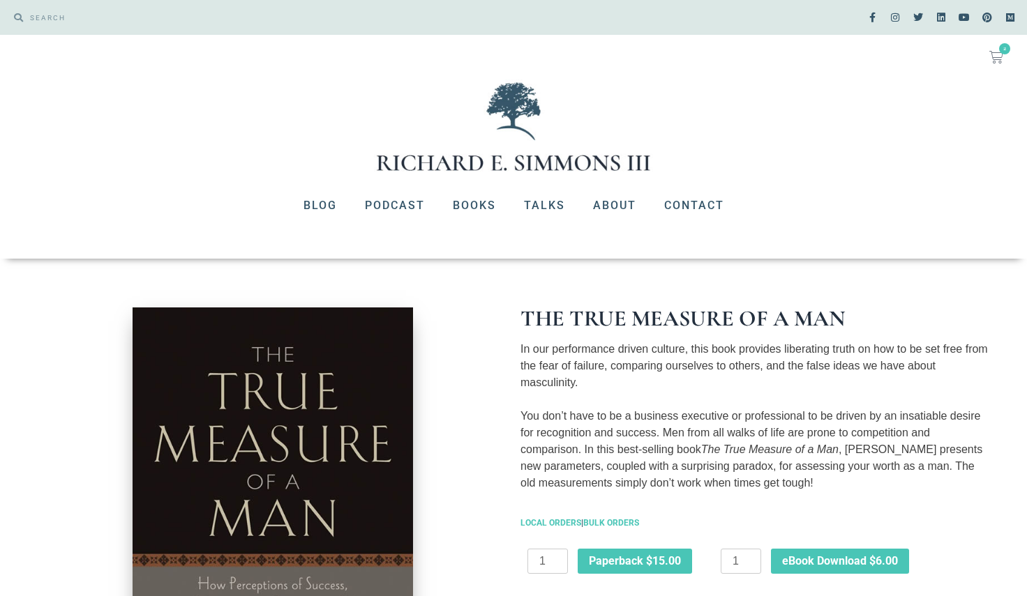
click at [992, 56] on icon at bounding box center [996, 57] width 14 height 14
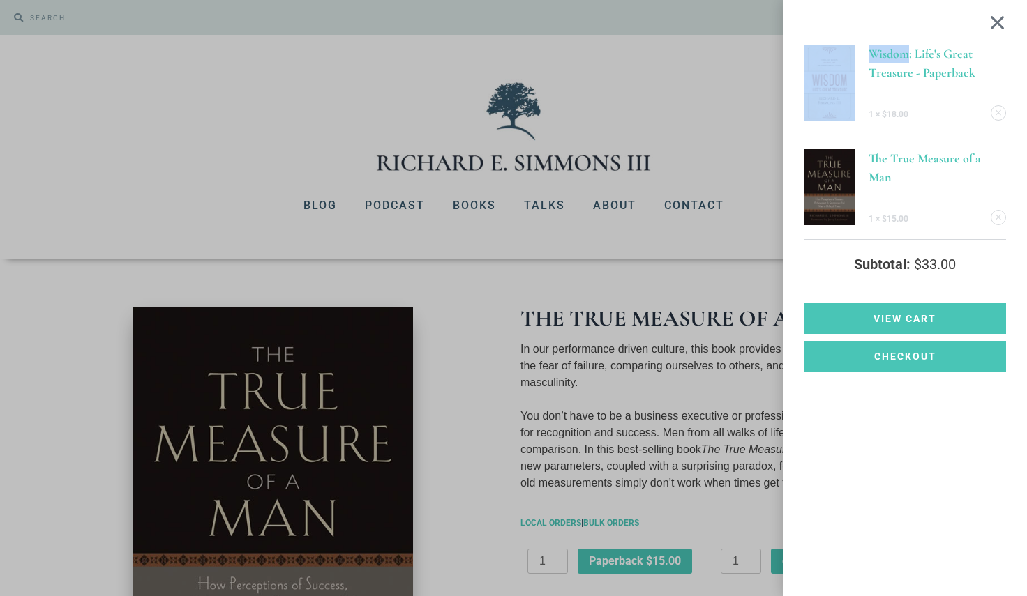
click at [992, 56] on div "Wisdom: Life's Great Treasure - Paperback 1 × $ 18.00 The True Measure of a Man…" at bounding box center [905, 298] width 244 height 596
click at [921, 354] on span "Checkout" at bounding box center [905, 357] width 62 height 10
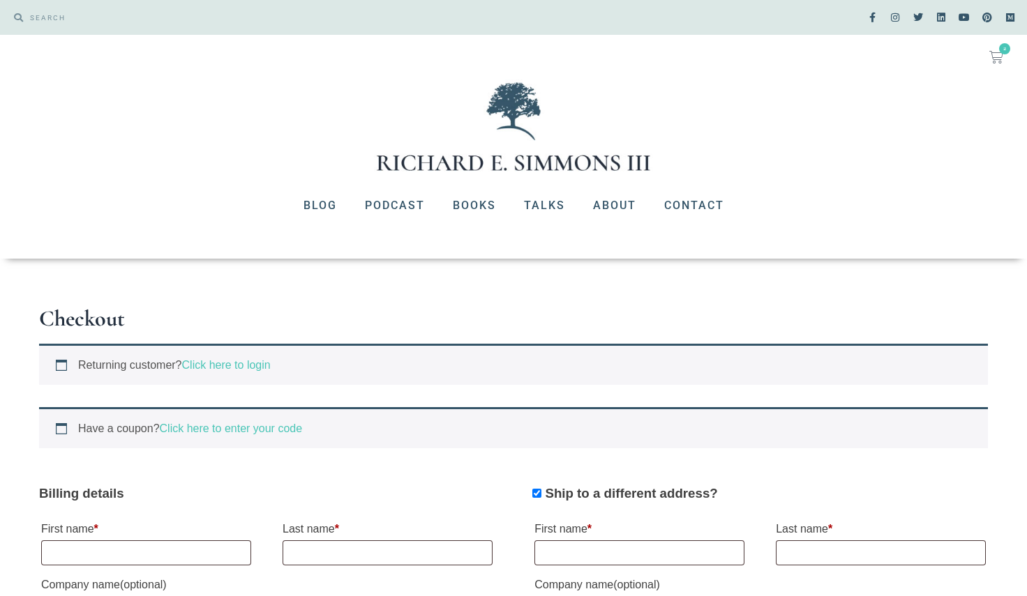
select select "[GEOGRAPHIC_DATA]"
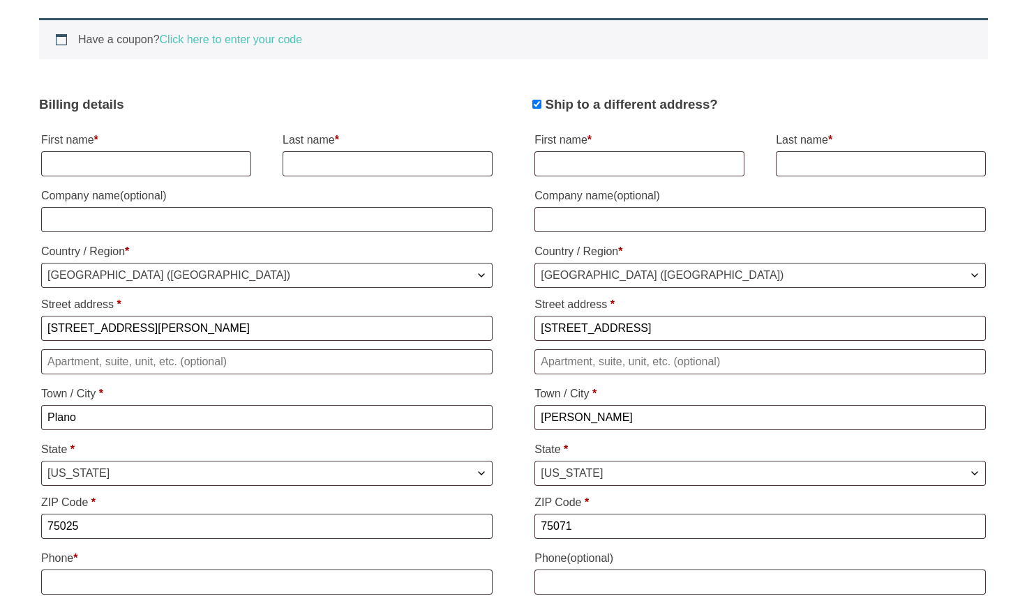
scroll to position [419, 0]
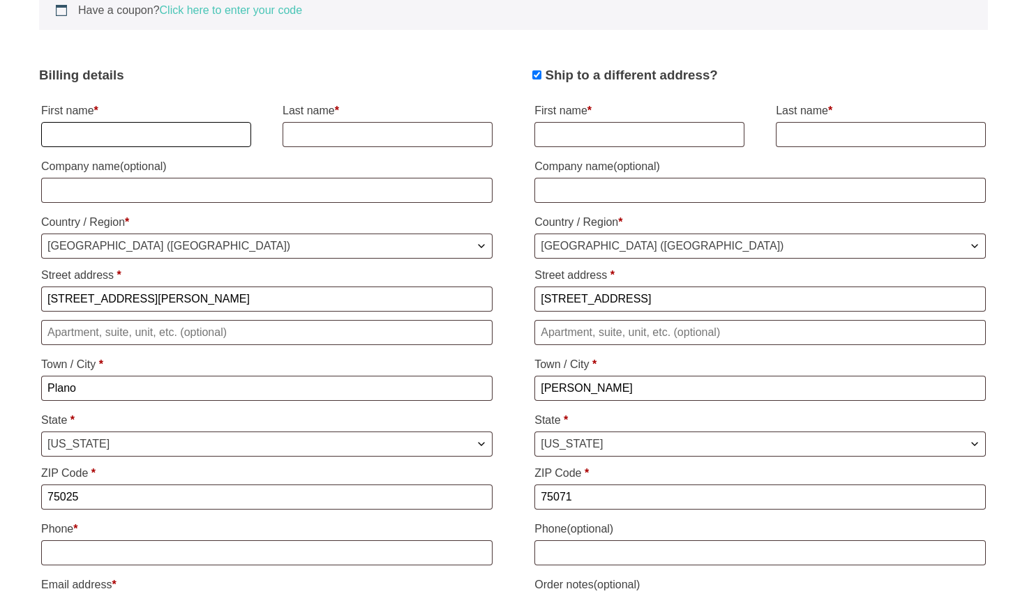
click at [125, 128] on input "First name *" at bounding box center [146, 134] width 210 height 25
type input "candy"
type input "[PERSON_NAME]"
type input "5013517469"
type input "[EMAIL_ADDRESS][DOMAIN_NAME]"
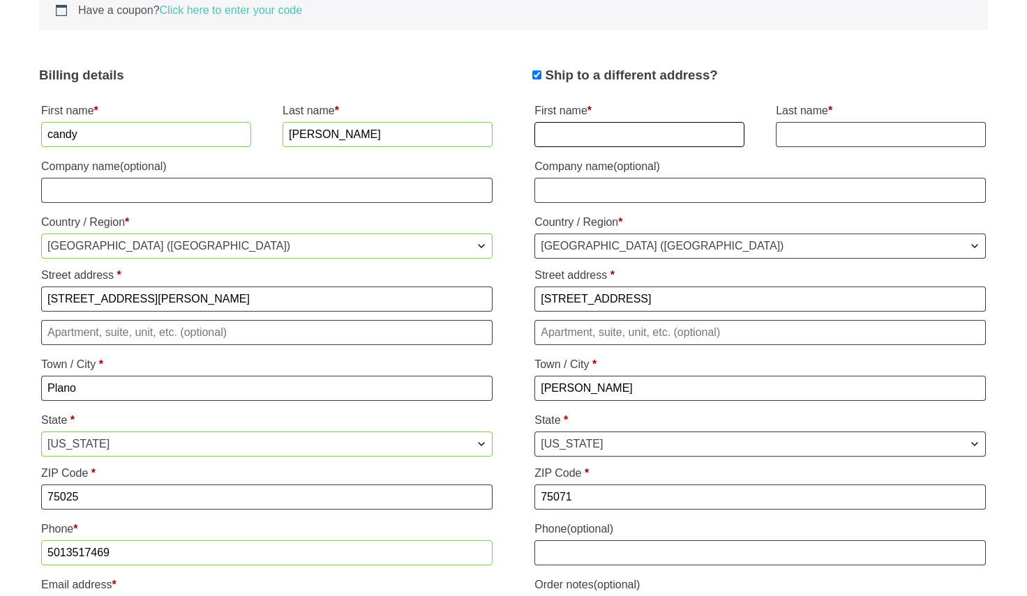
click at [617, 133] on input "First name *" at bounding box center [639, 134] width 210 height 25
type input "[PERSON_NAME]"
click at [629, 179] on input "Company name (optional)" at bounding box center [759, 190] width 451 height 25
type input "C"
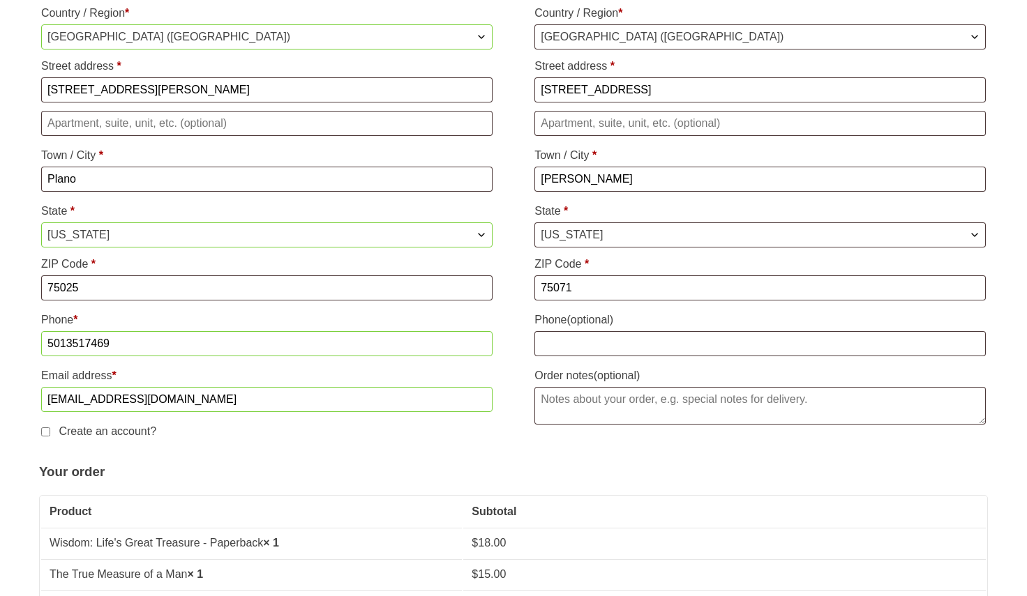
scroll to position [698, 0]
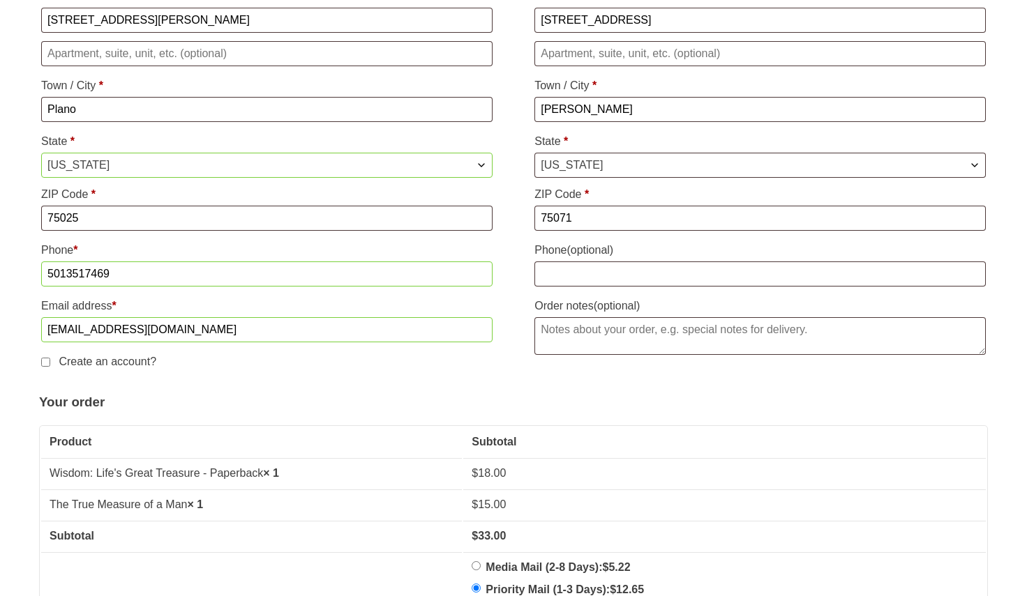
type input "ID 411908 Collin County Detention Facility"
click at [620, 322] on textarea "Order notes (optional)" at bounding box center [759, 336] width 451 height 38
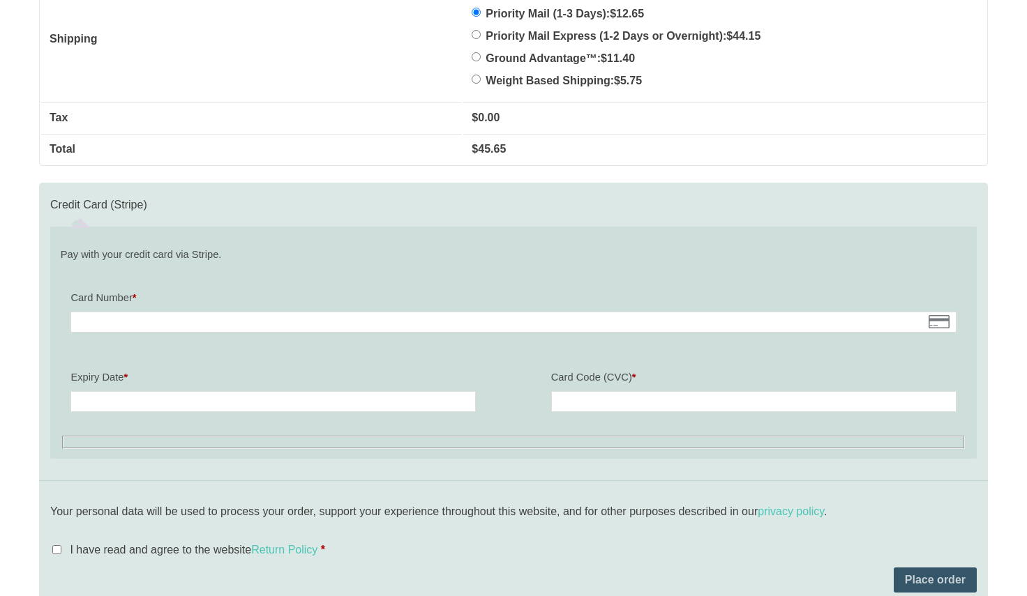
scroll to position [1325, 0]
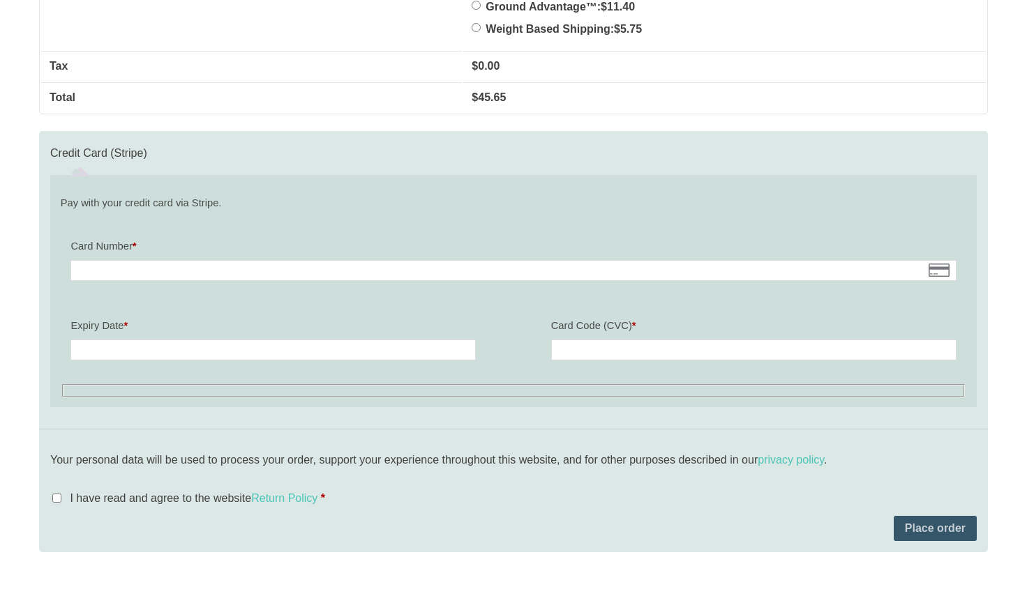
type textarea "[PERSON_NAME] ID 411908 [GEOGRAPHIC_DATA] Detention Facility [STREET_ADDRESS] […"
click at [165, 264] on div at bounding box center [512, 270] width 885 height 21
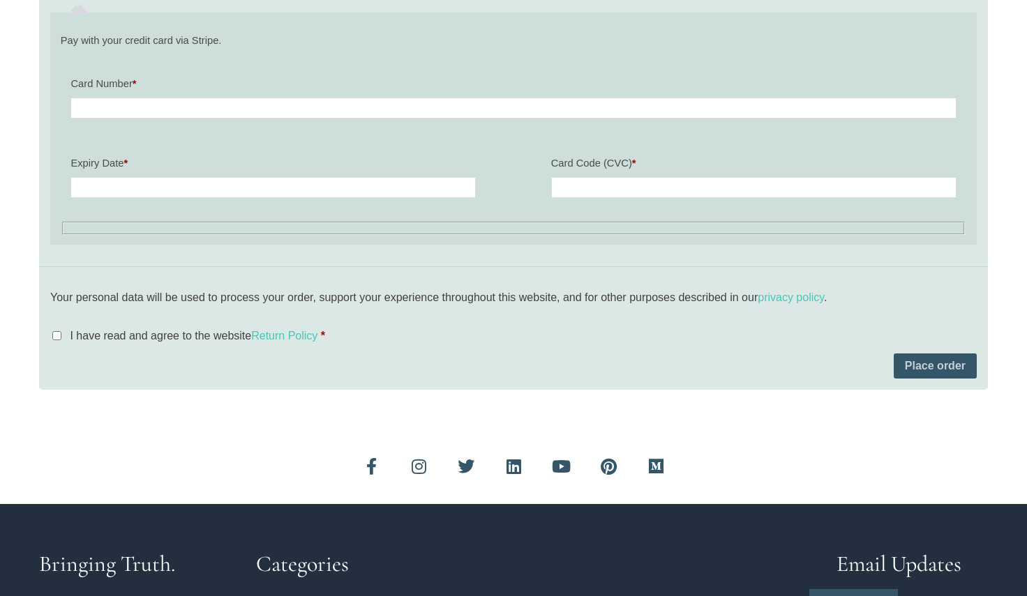
scroll to position [1535, 0]
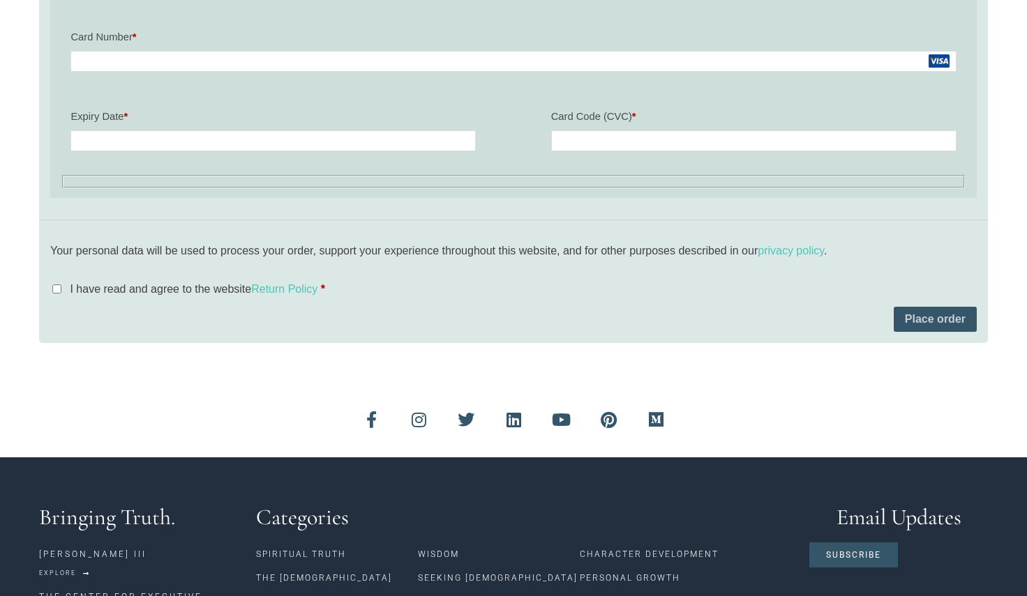
click at [56, 290] on input "I have read and agree to the website Return Policy *" at bounding box center [56, 289] width 9 height 9
checkbox input "true"
click at [924, 322] on button "Place order" at bounding box center [935, 319] width 83 height 25
